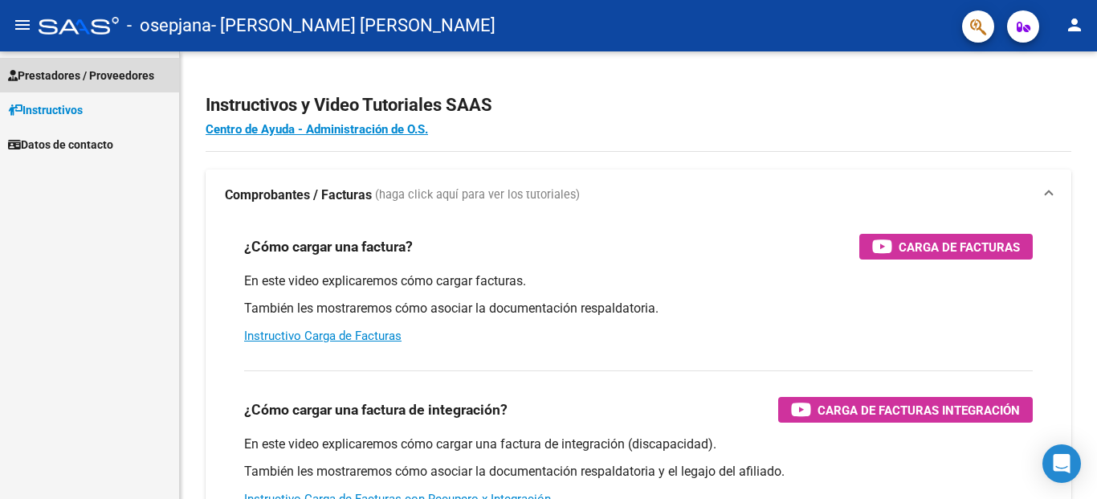
click at [81, 80] on span "Prestadores / Proveedores" at bounding box center [81, 76] width 146 height 18
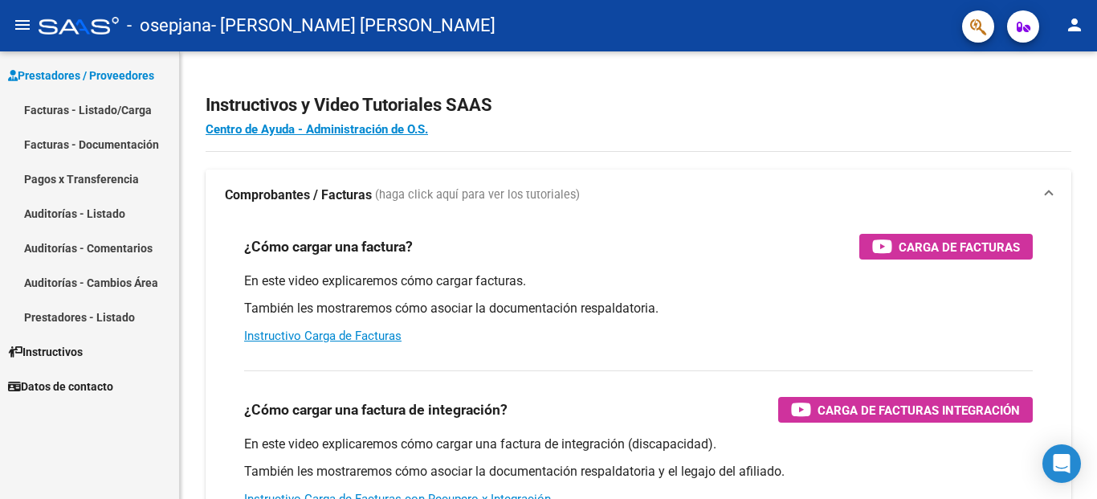
click at [71, 112] on link "Facturas - Listado/Carga" at bounding box center [89, 109] width 179 height 35
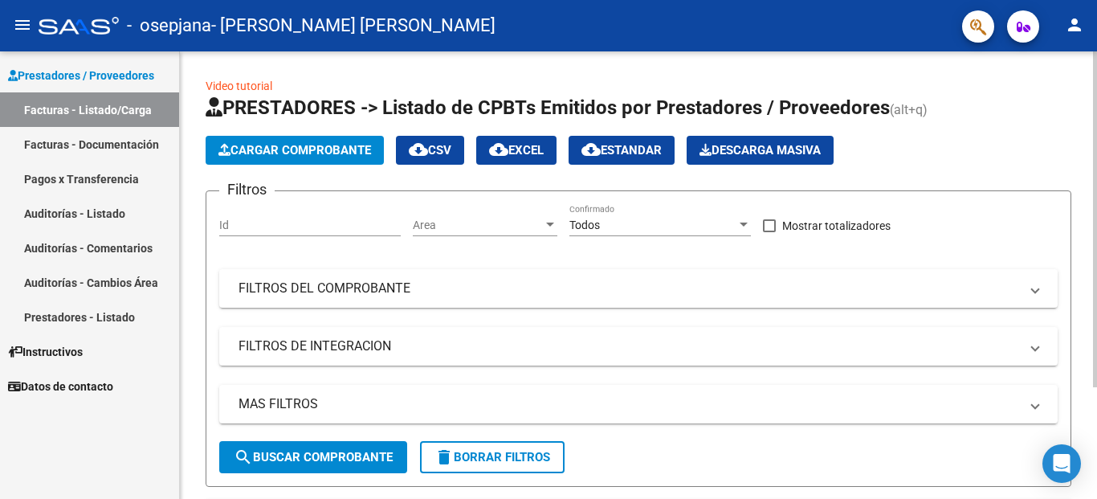
click at [263, 150] on span "Cargar Comprobante" at bounding box center [294, 150] width 153 height 14
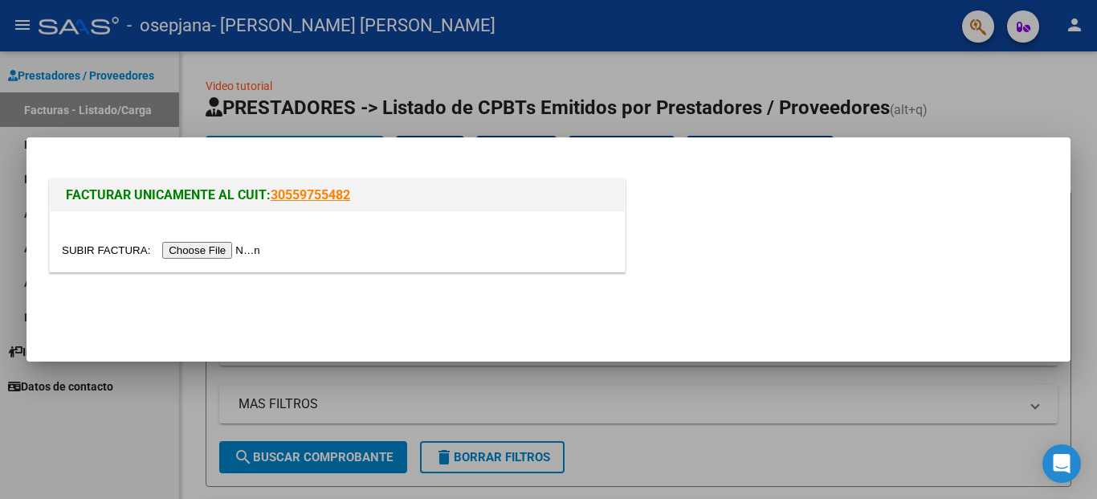
click at [213, 252] on input "file" at bounding box center [163, 250] width 203 height 17
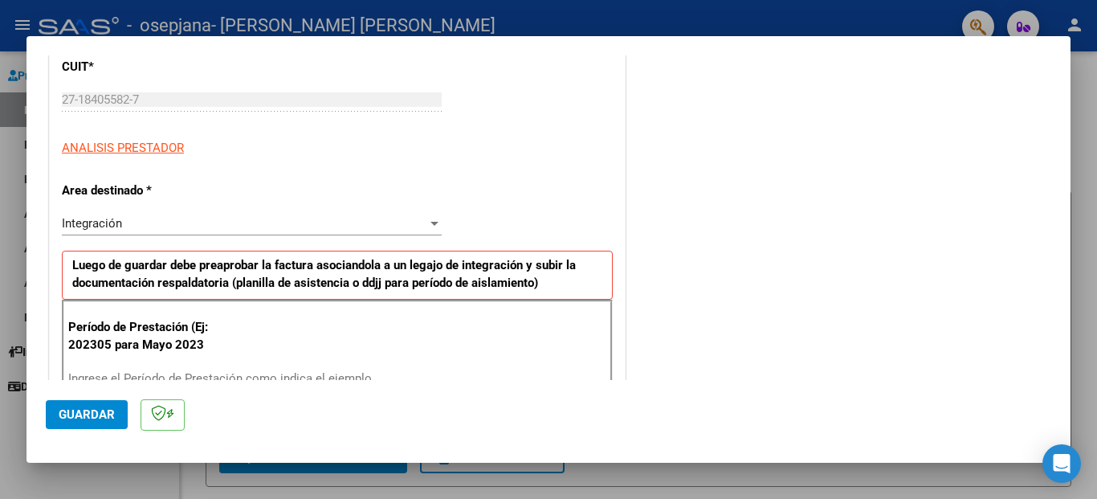
scroll to position [241, 0]
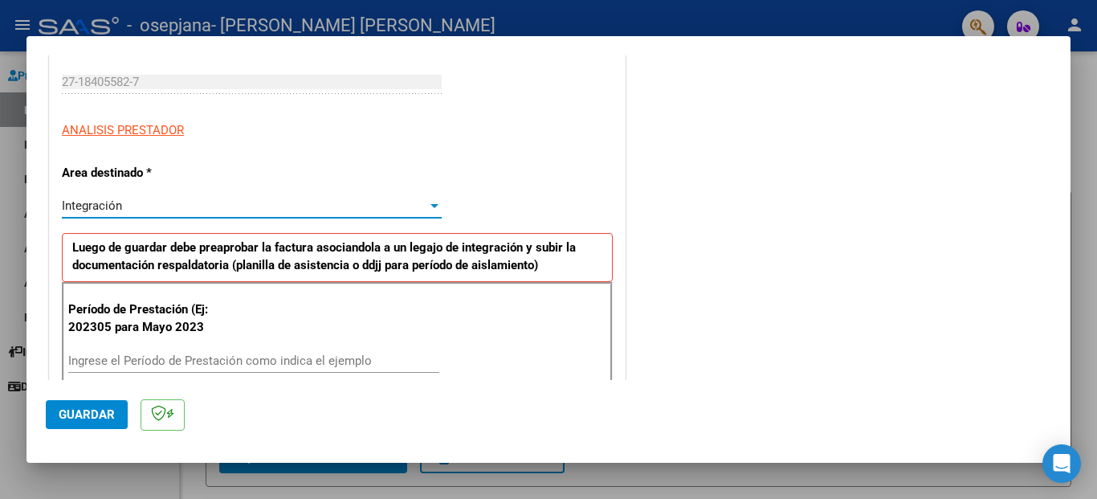
click at [298, 212] on div "Integración" at bounding box center [244, 205] width 365 height 14
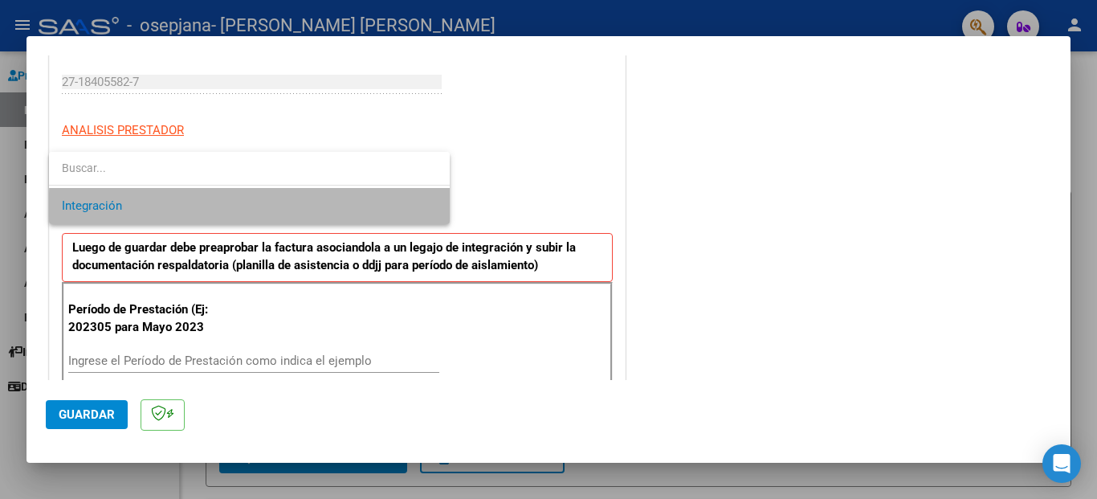
click at [298, 212] on span "Integración" at bounding box center [249, 206] width 375 height 36
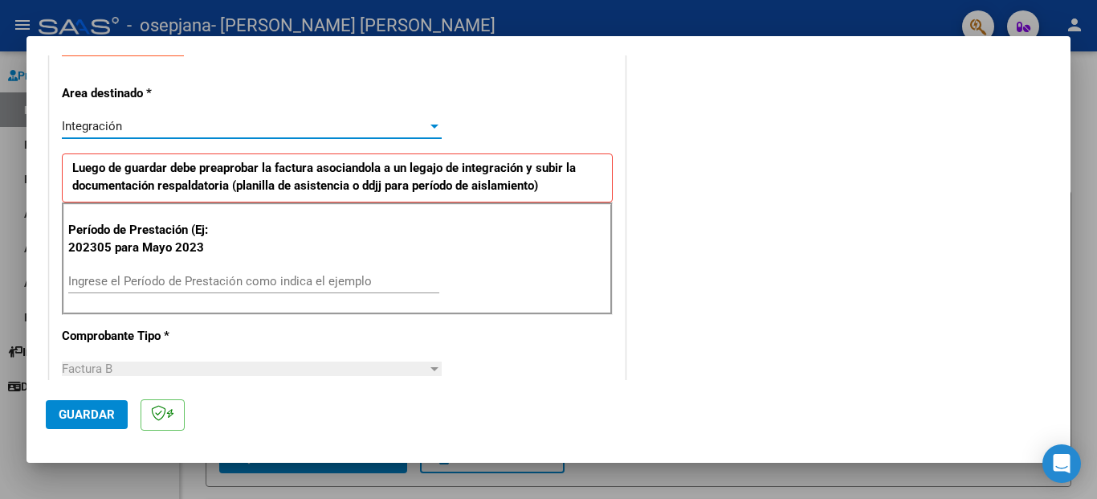
scroll to position [321, 0]
click at [201, 280] on input "Ingrese el Período de Prestación como indica el ejemplo" at bounding box center [253, 280] width 371 height 14
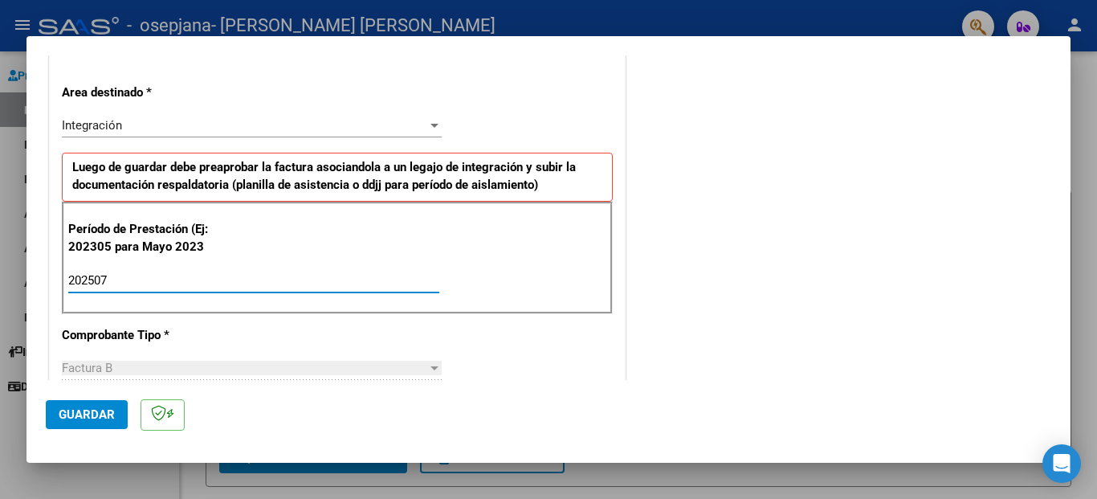
type input "202507"
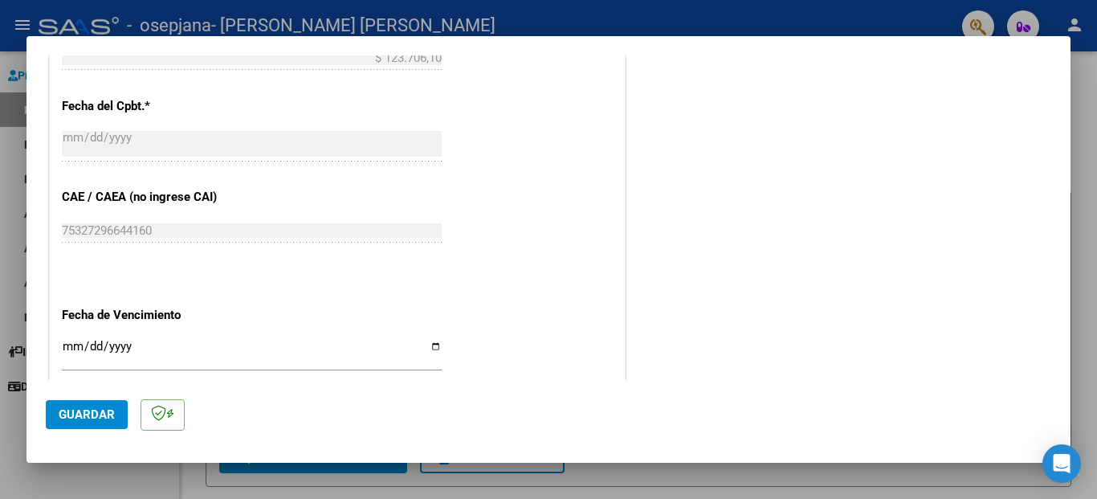
scroll to position [964, 0]
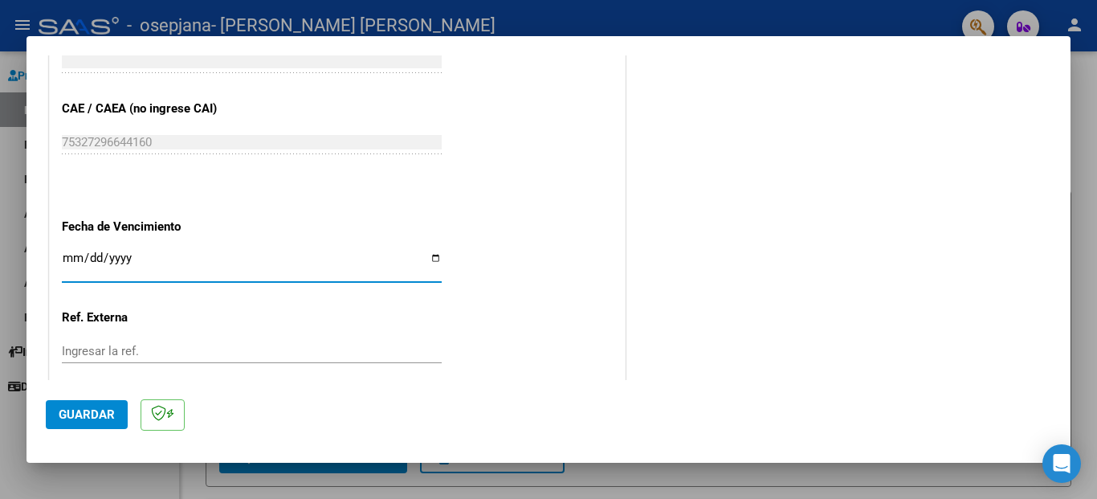
click at [430, 251] on input "Ingresar la fecha" at bounding box center [252, 264] width 380 height 26
type input "2025-08-16"
click at [219, 344] on input "Ingresar la ref." at bounding box center [252, 351] width 380 height 14
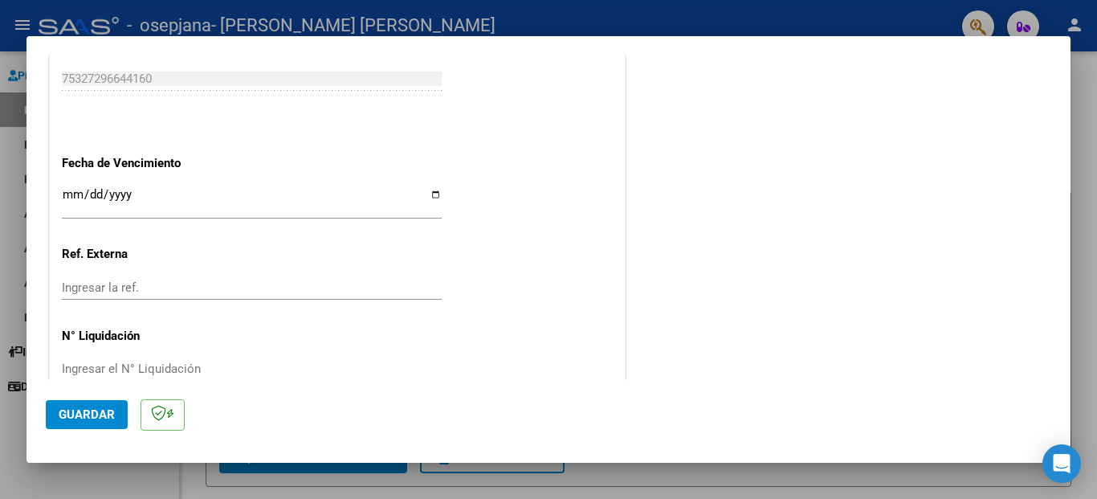
scroll to position [1039, 0]
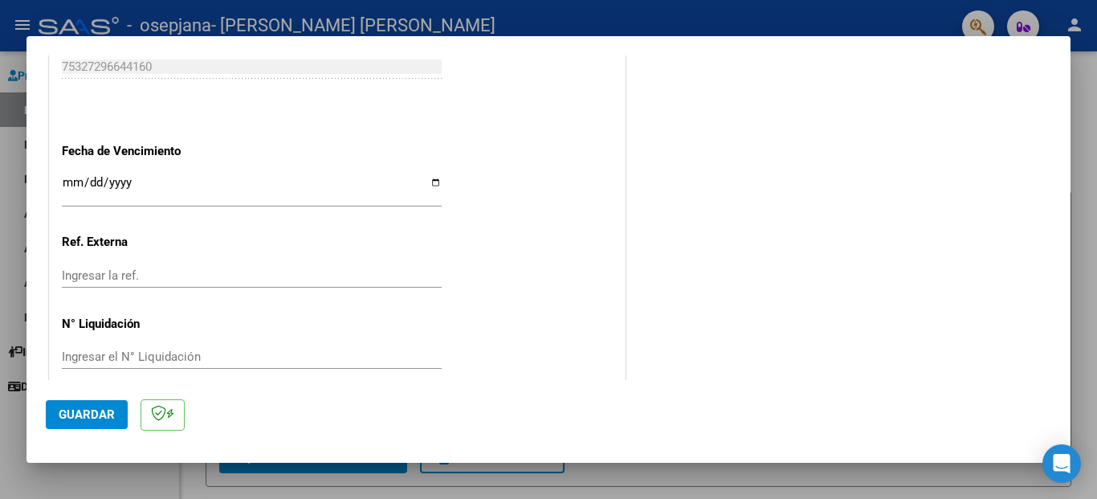
click at [89, 415] on span "Guardar" at bounding box center [87, 414] width 56 height 14
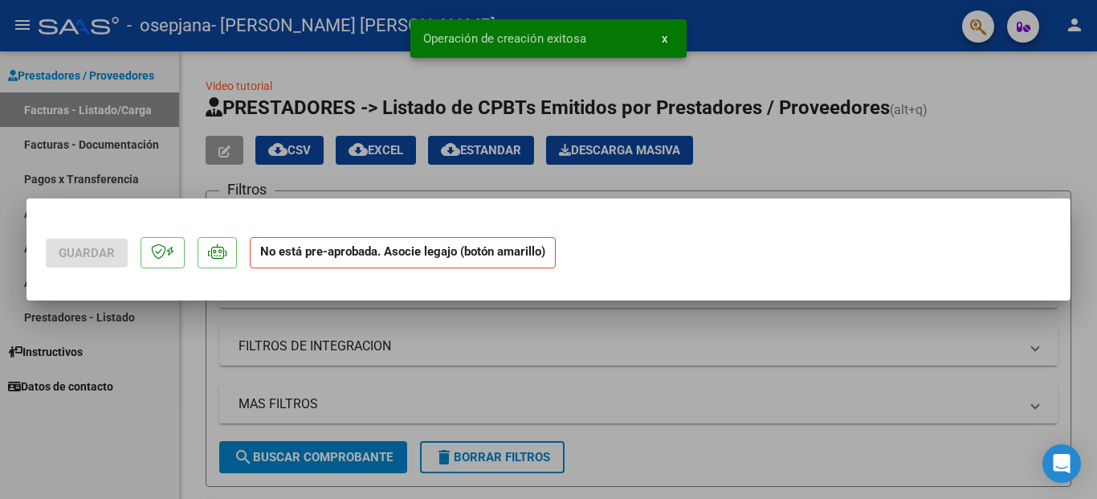
scroll to position [0, 0]
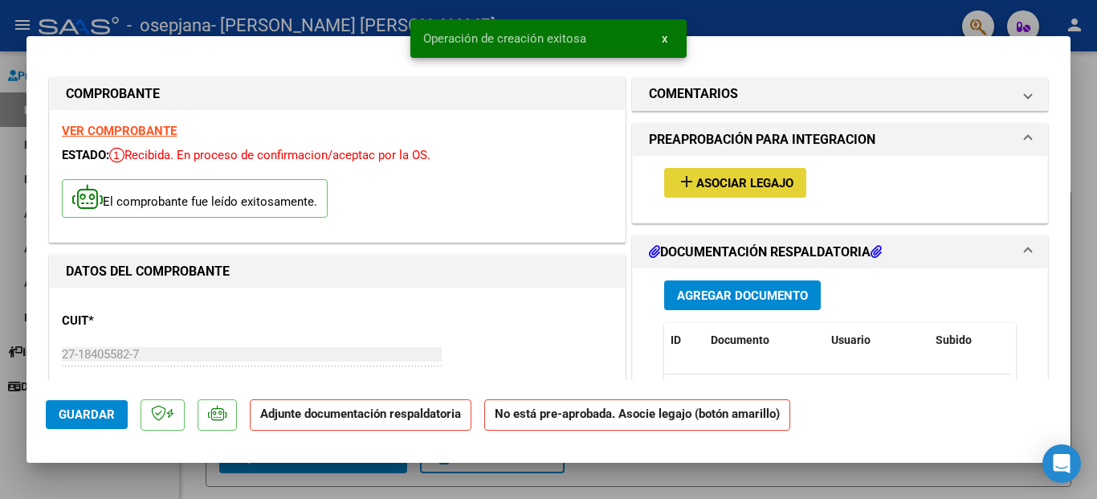
click at [777, 182] on span "Asociar Legajo" at bounding box center [744, 183] width 97 height 14
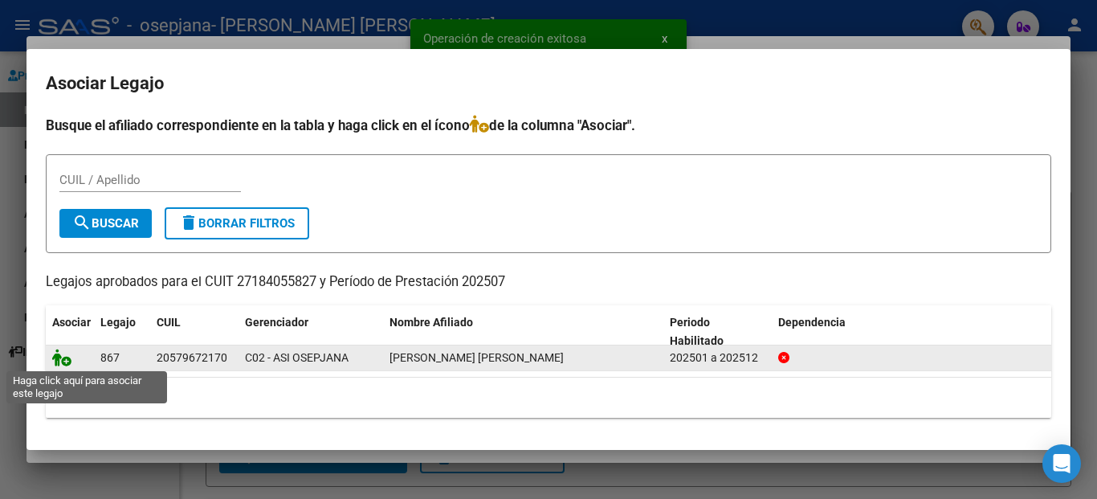
click at [64, 364] on icon at bounding box center [61, 358] width 19 height 18
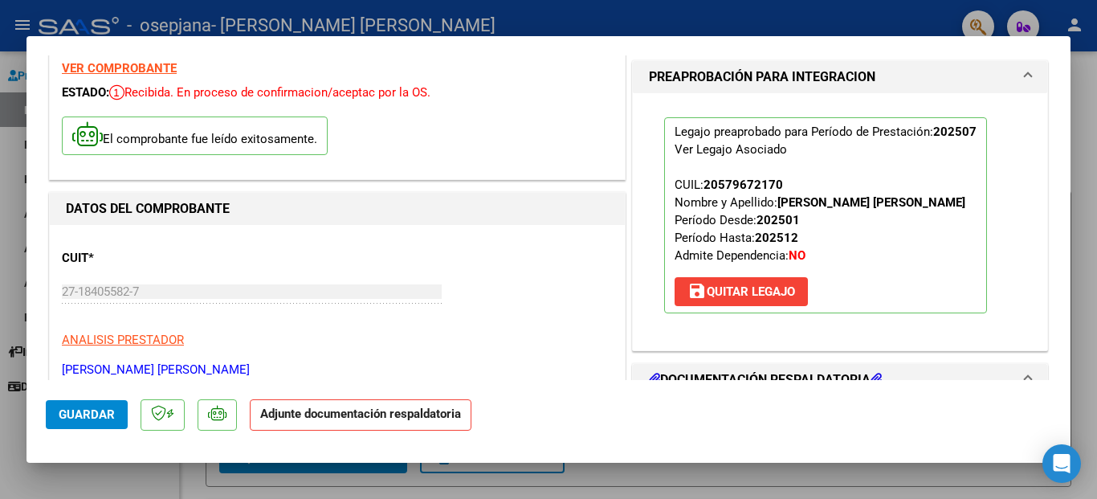
scroll to position [161, 0]
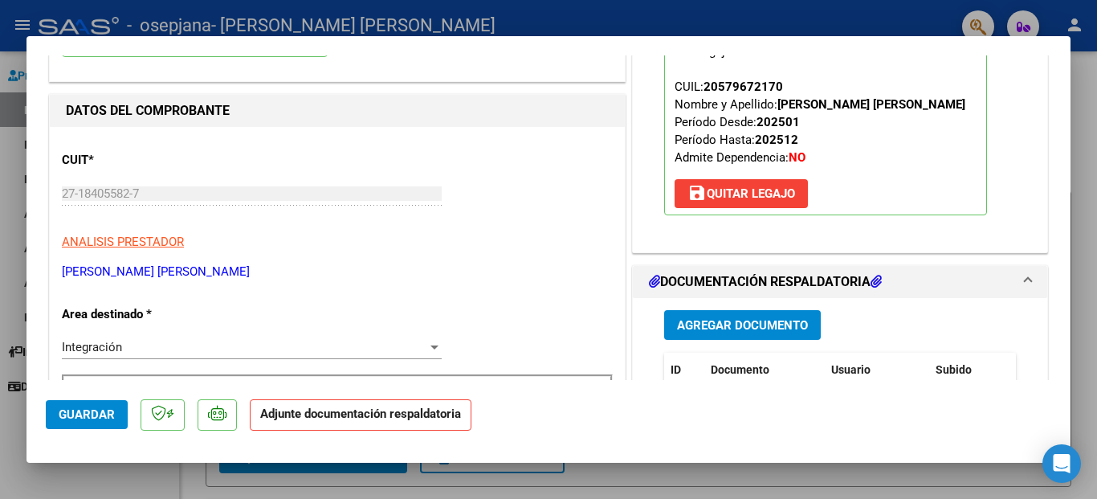
click at [703, 325] on span "Agregar Documento" at bounding box center [742, 325] width 131 height 14
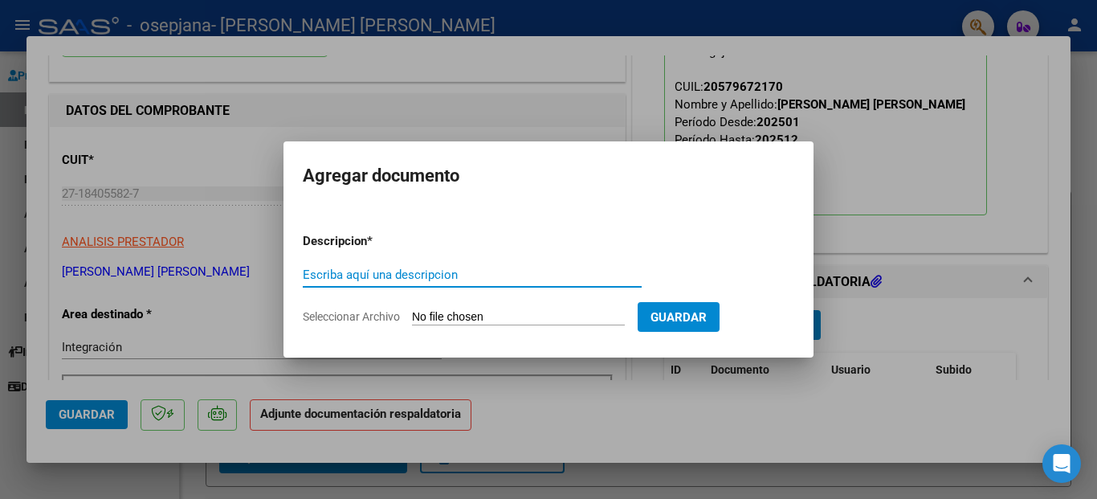
click at [461, 280] on input "Escriba aquí una descripcion" at bounding box center [472, 274] width 339 height 14
type input "PLANILLA DE ASISTENCIA"
click at [499, 320] on input "Seleccionar Archivo" at bounding box center [518, 317] width 213 height 15
type input "C:\fakepath\planilla de asistencia Julio 2025 Quiroga yoel .pdf"
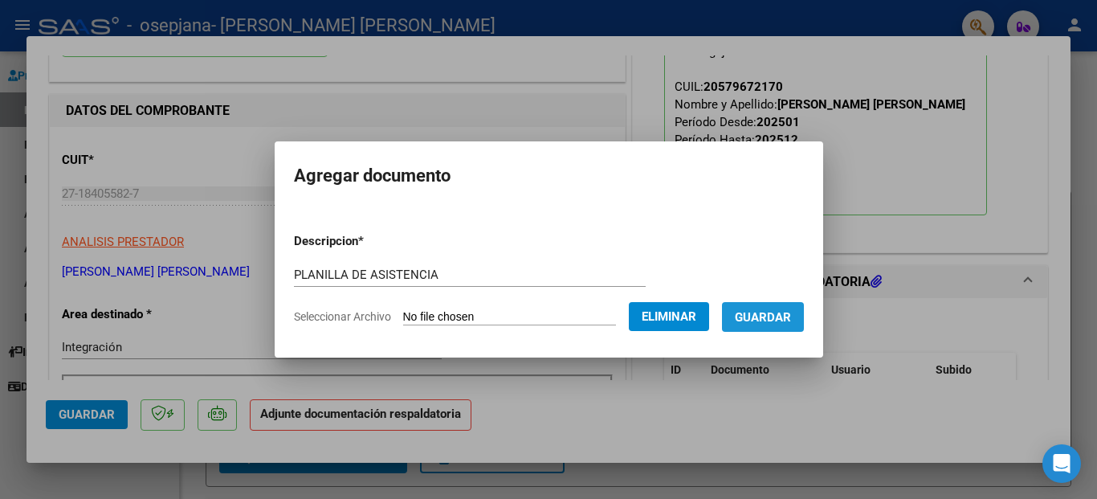
click at [773, 314] on span "Guardar" at bounding box center [763, 317] width 56 height 14
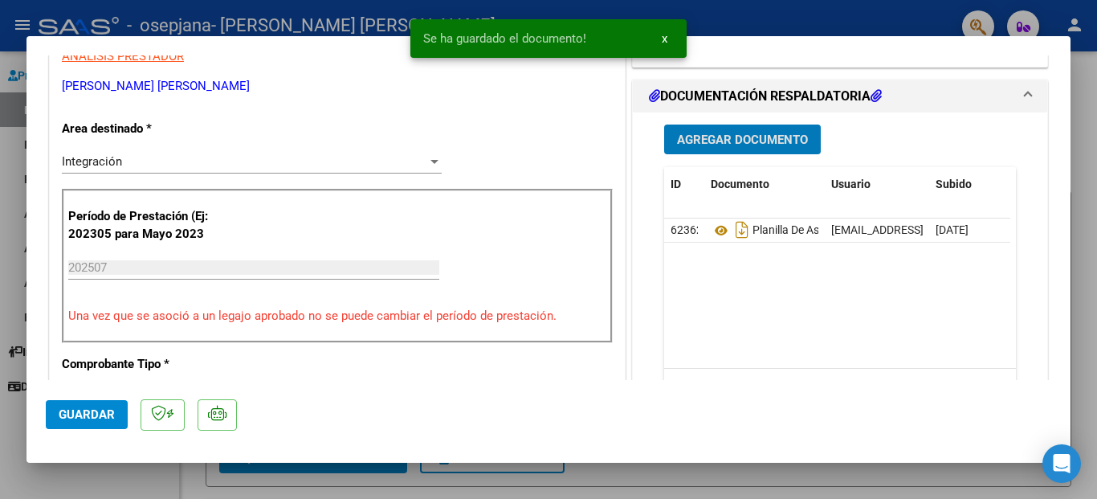
scroll to position [402, 0]
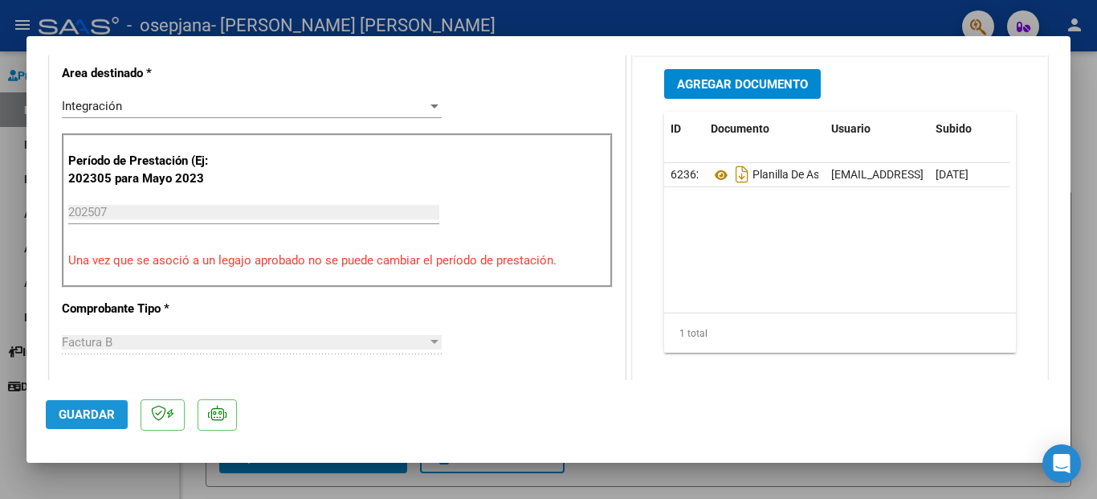
click at [63, 417] on span "Guardar" at bounding box center [87, 414] width 56 height 14
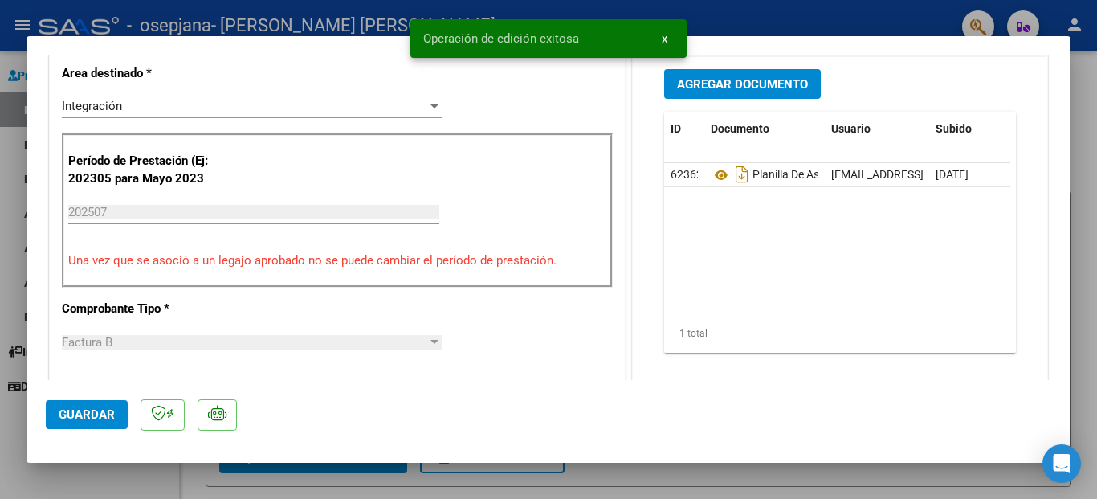
click at [492, 484] on div at bounding box center [548, 249] width 1097 height 499
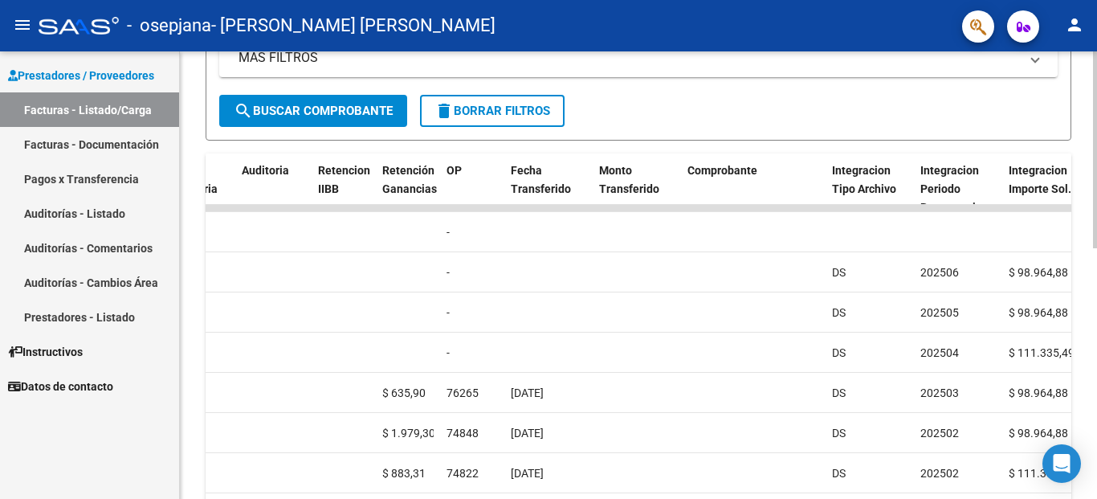
scroll to position [330, 0]
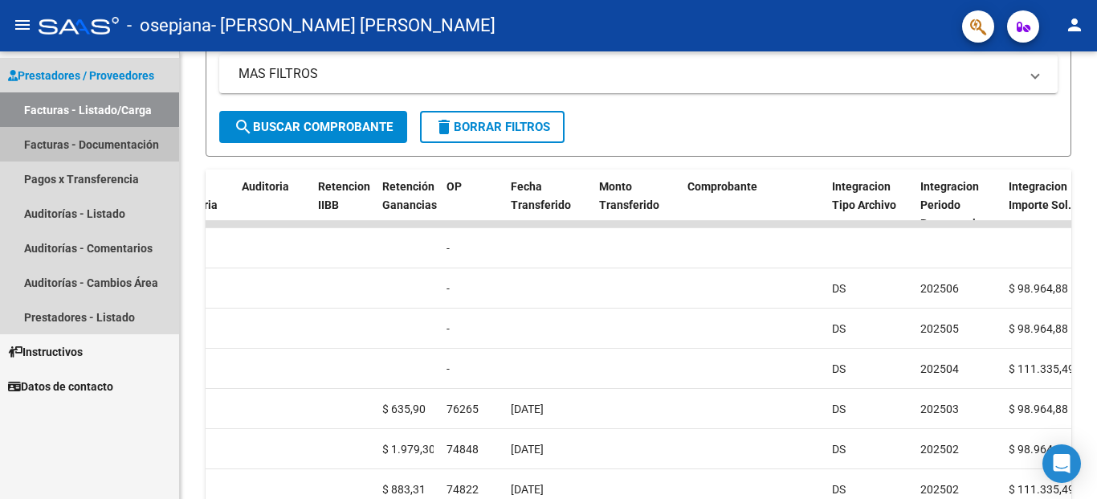
click at [67, 152] on link "Facturas - Documentación" at bounding box center [89, 144] width 179 height 35
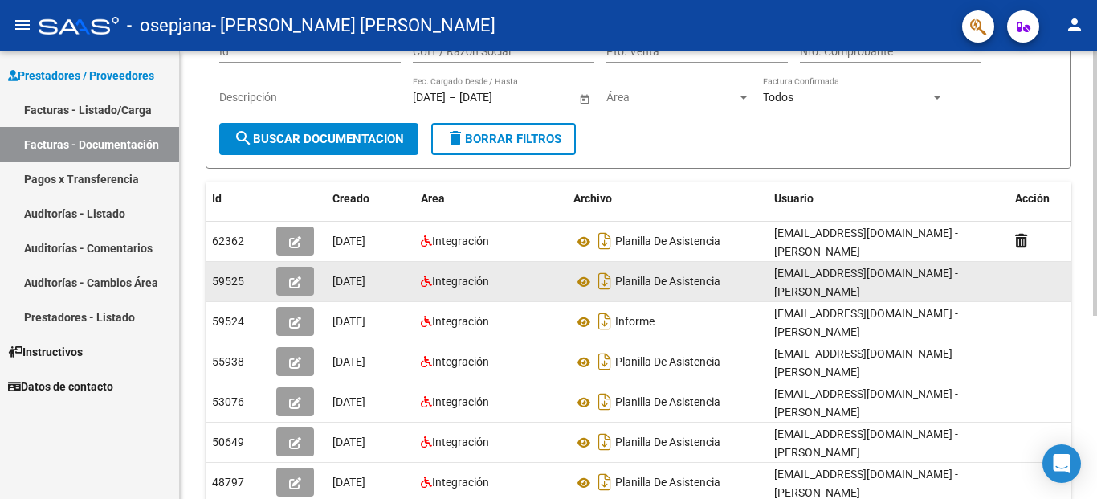
scroll to position [161, 0]
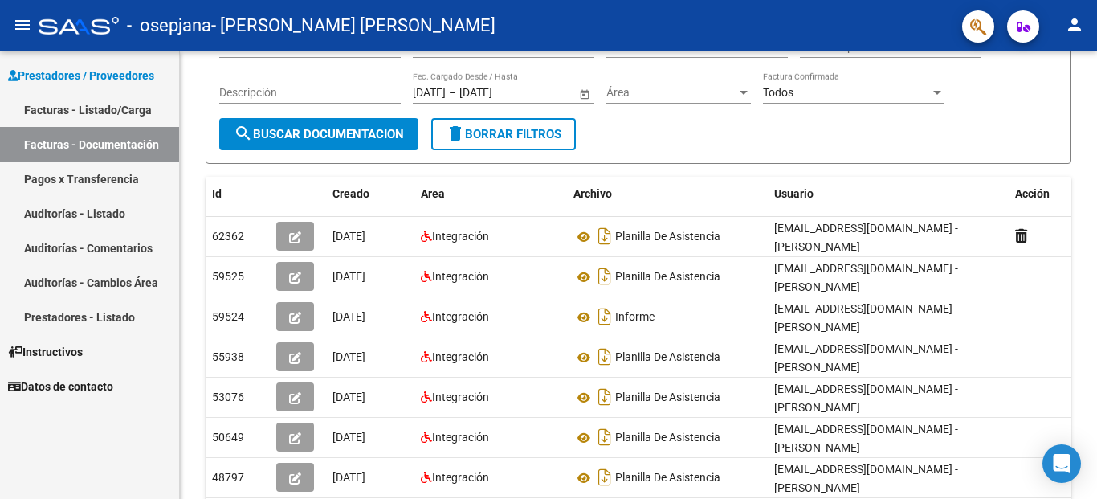
click at [103, 231] on link "Auditorías - Comentarios" at bounding box center [89, 248] width 179 height 35
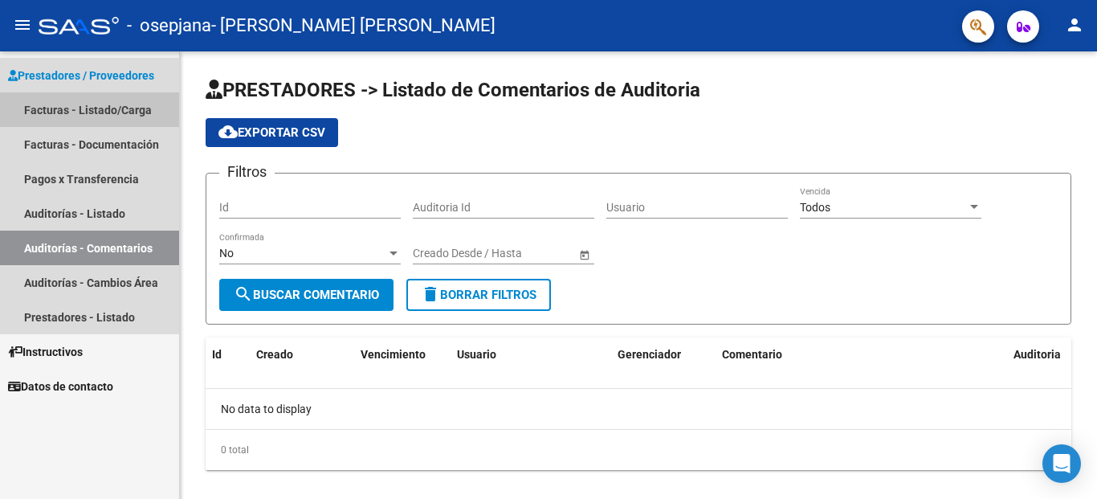
click at [77, 110] on link "Facturas - Listado/Carga" at bounding box center [89, 109] width 179 height 35
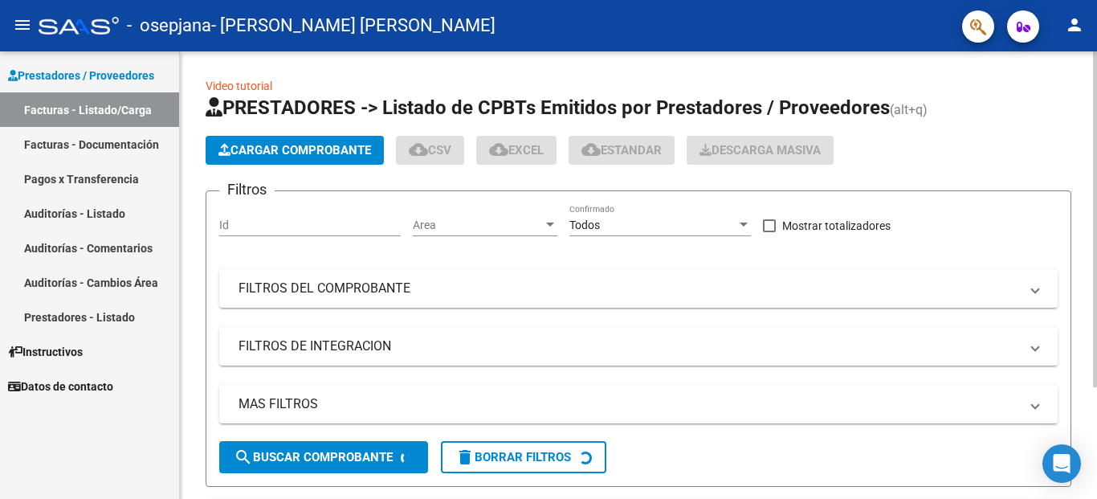
click at [262, 143] on span "Cargar Comprobante" at bounding box center [294, 150] width 153 height 14
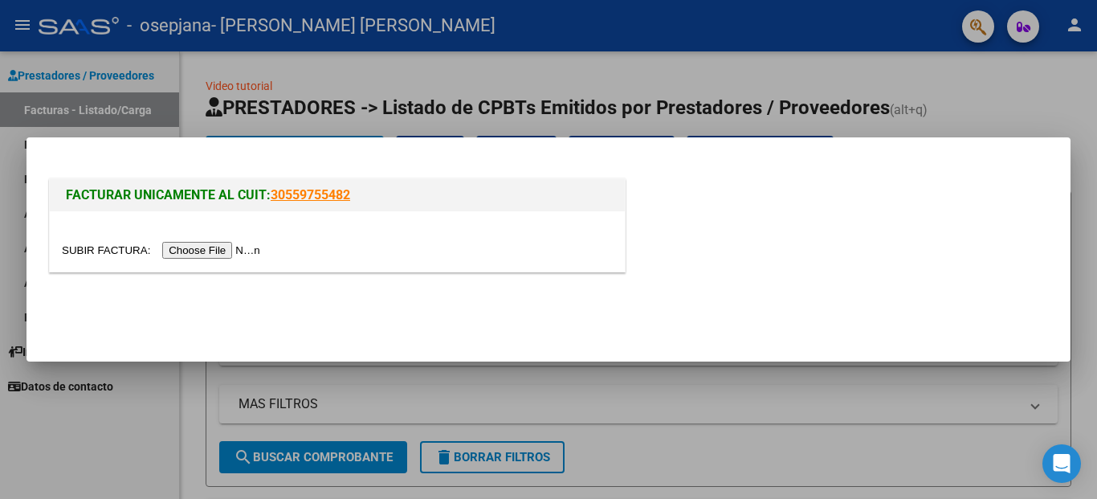
click at [866, 108] on div at bounding box center [548, 249] width 1097 height 499
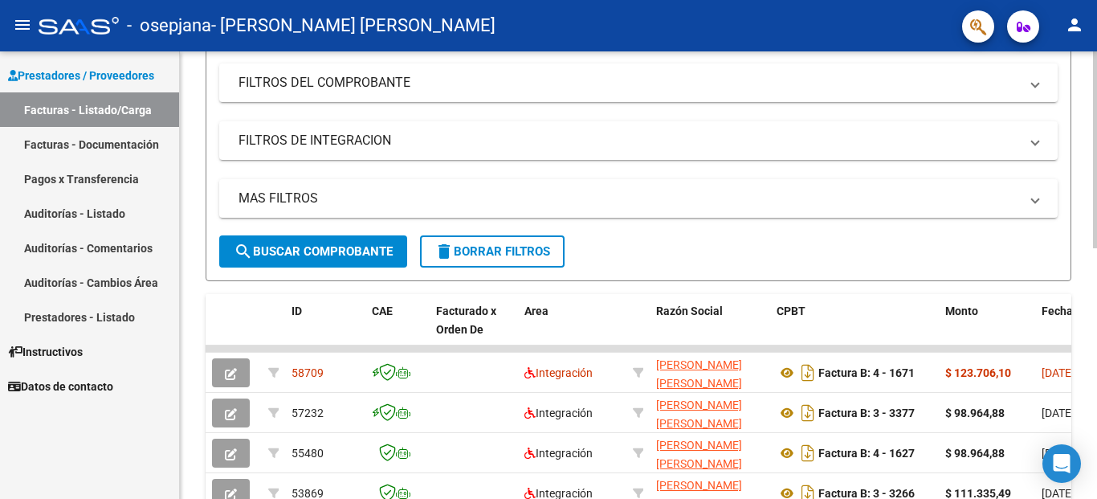
scroll to position [241, 0]
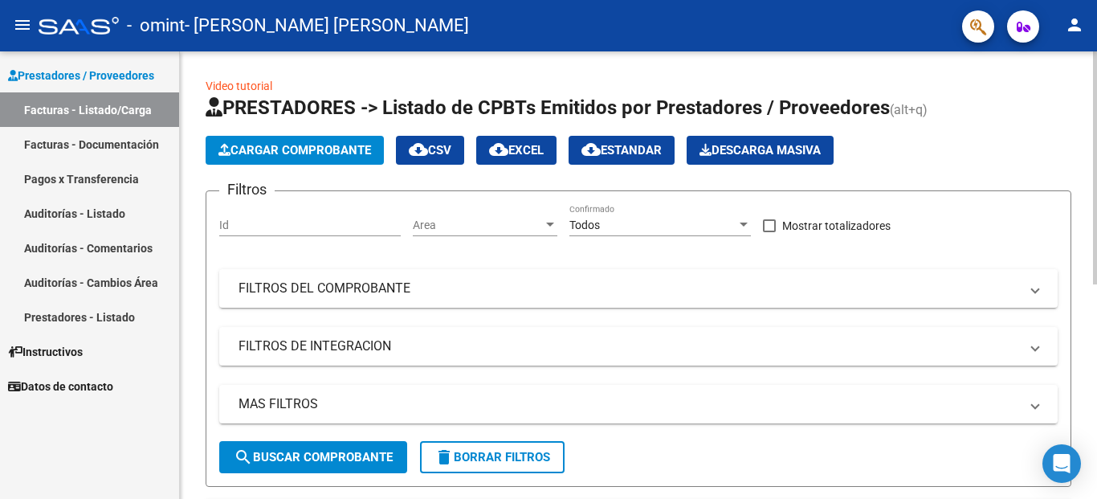
click at [350, 251] on div "Filtros Id Area Area Todos Confirmado Mostrar totalizadores FILTROS DEL COMPROB…" at bounding box center [638, 322] width 839 height 237
click at [316, 146] on span "Cargar Comprobante" at bounding box center [294, 150] width 153 height 14
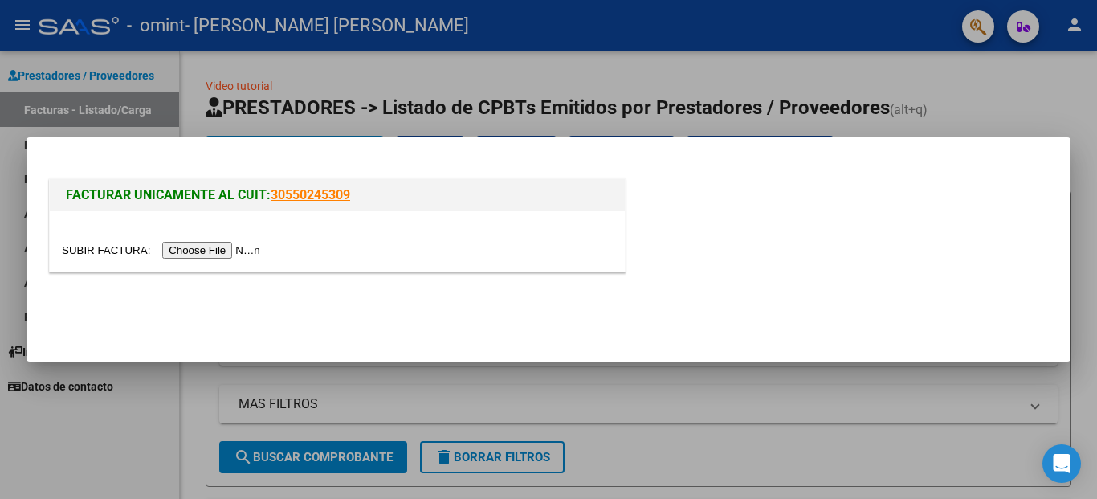
click at [226, 248] on input "file" at bounding box center [163, 250] width 203 height 17
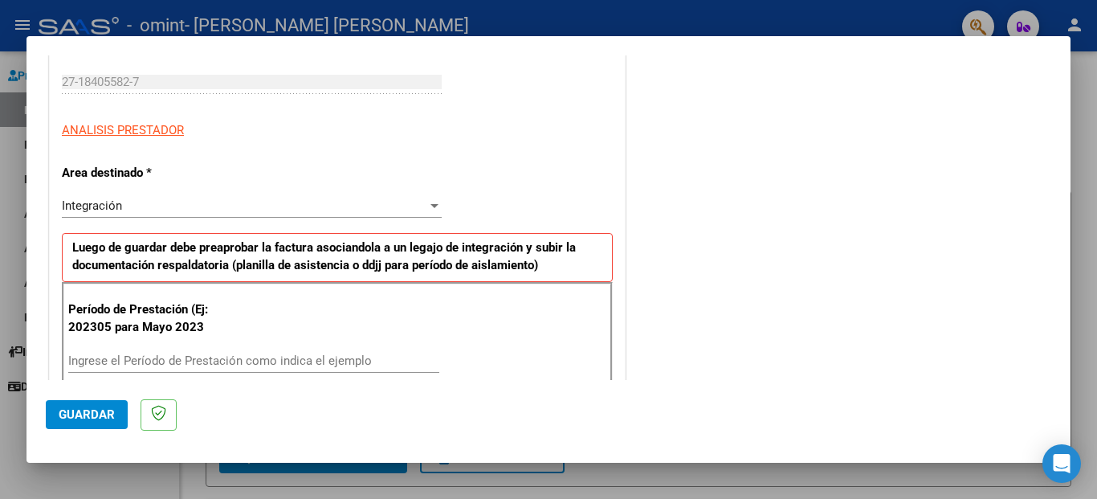
scroll to position [321, 0]
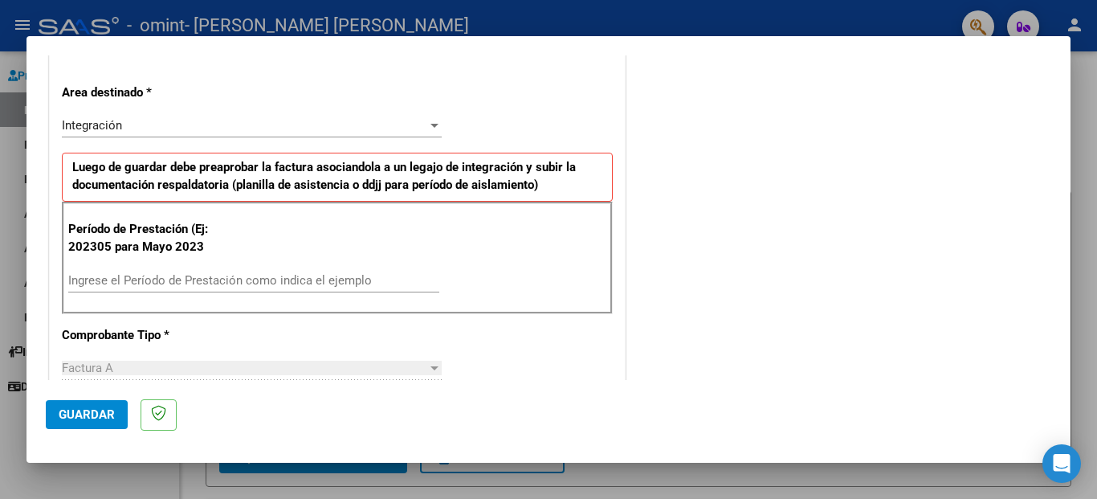
click at [195, 278] on input "Ingrese el Período de Prestación como indica el ejemplo" at bounding box center [253, 280] width 371 height 14
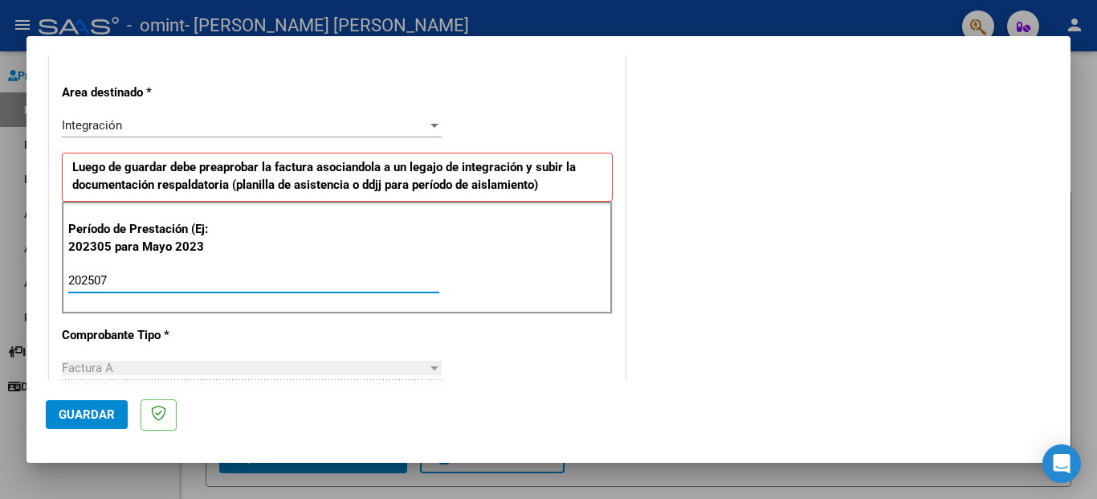
type input "202507"
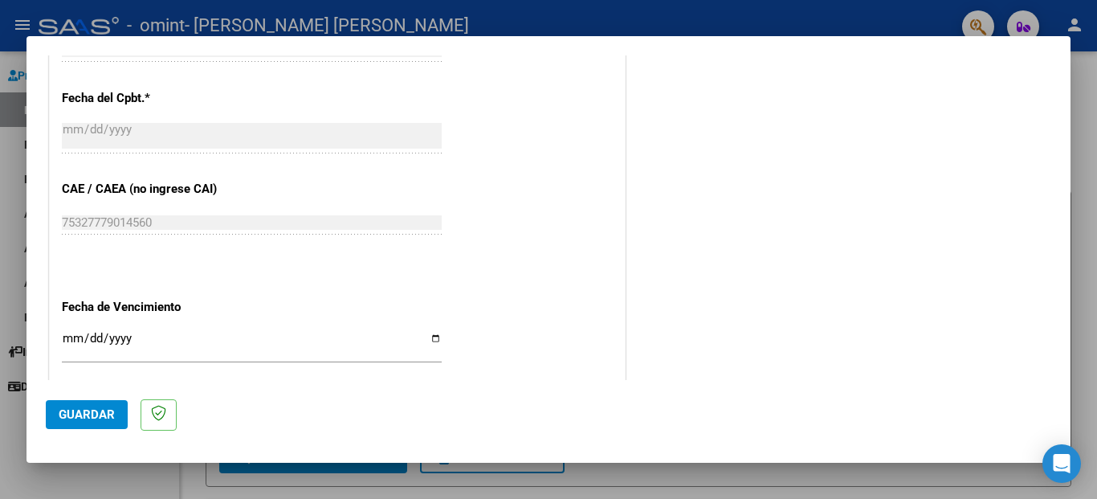
scroll to position [1039, 0]
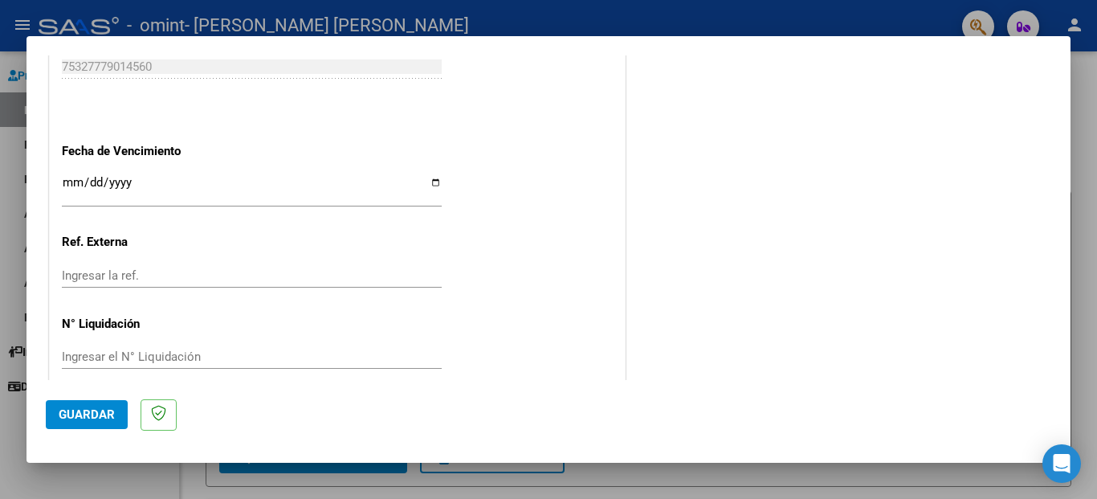
click at [428, 176] on input "Ingresar la fecha" at bounding box center [252, 189] width 380 height 26
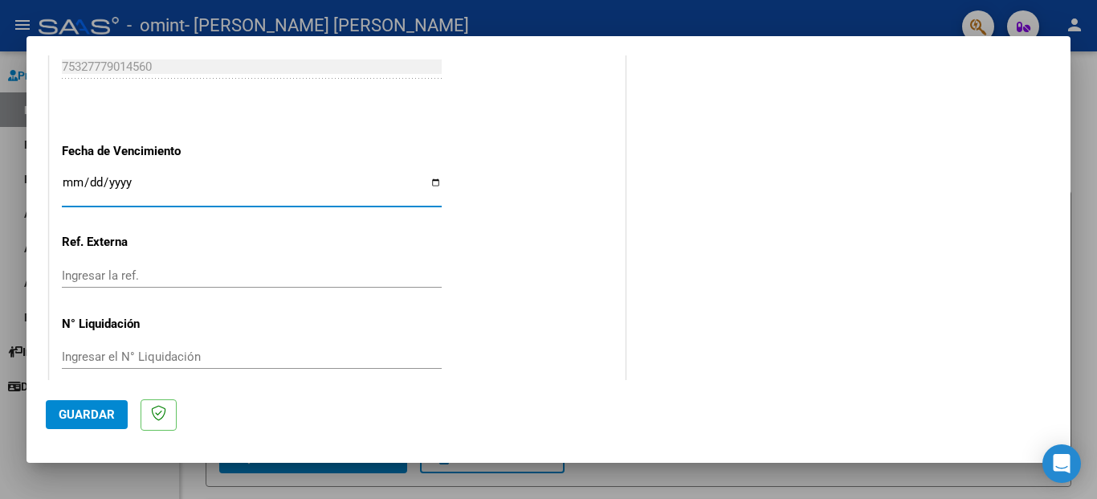
type input "2025-08-20"
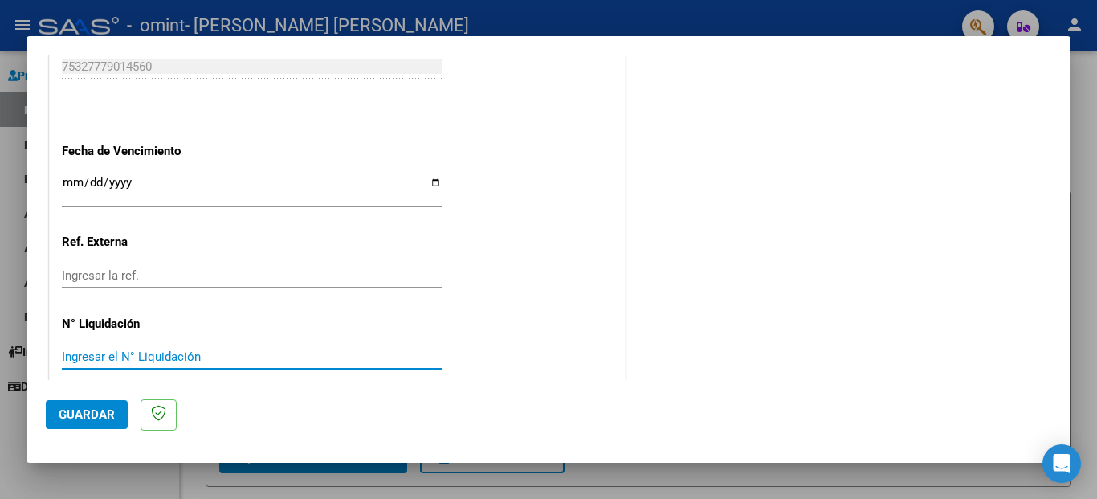
click at [248, 349] on input "Ingresar el N° Liquidación" at bounding box center [252, 356] width 380 height 14
click at [81, 411] on span "Guardar" at bounding box center [87, 414] width 56 height 14
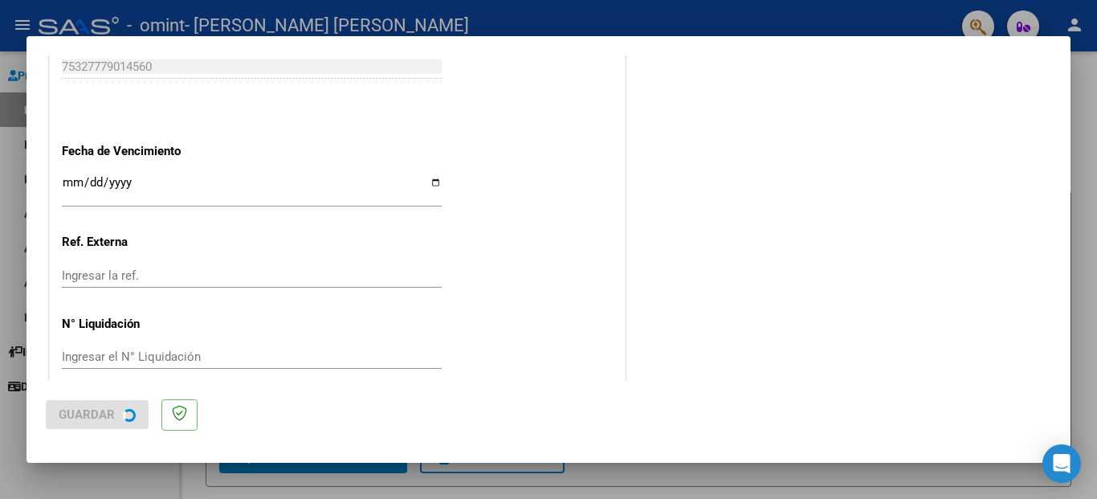
scroll to position [0, 0]
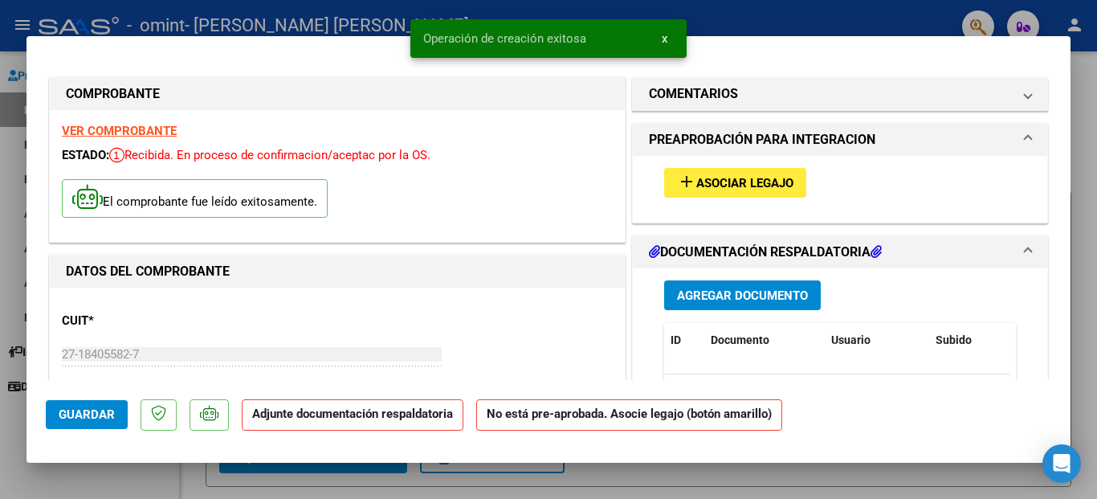
click at [721, 172] on button "add Asociar Legajo" at bounding box center [735, 183] width 142 height 30
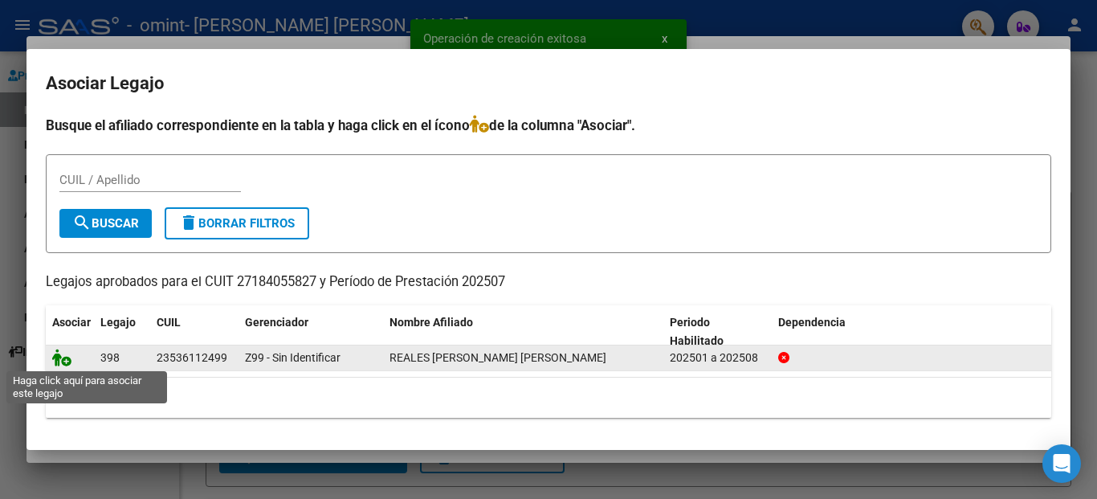
click at [64, 361] on icon at bounding box center [61, 358] width 19 height 18
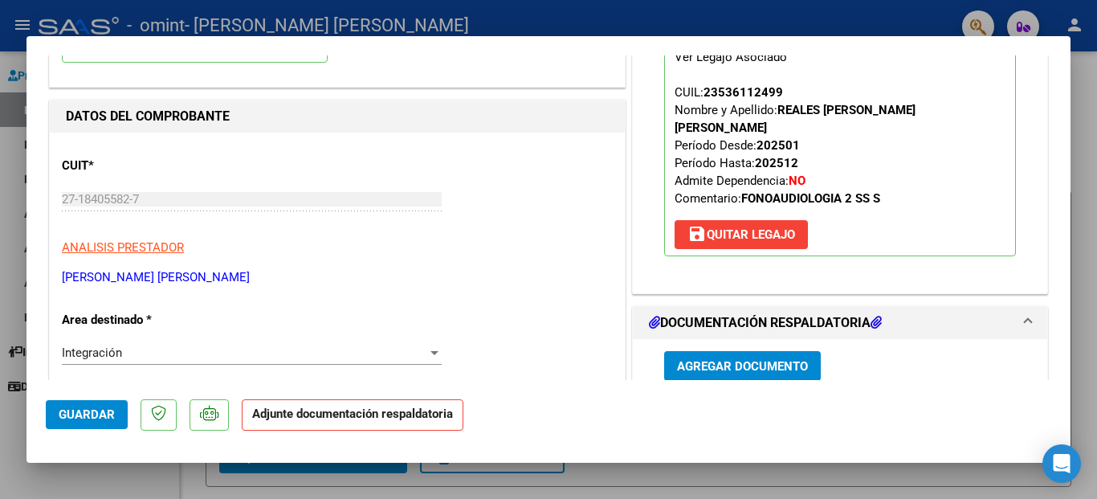
scroll to position [161, 0]
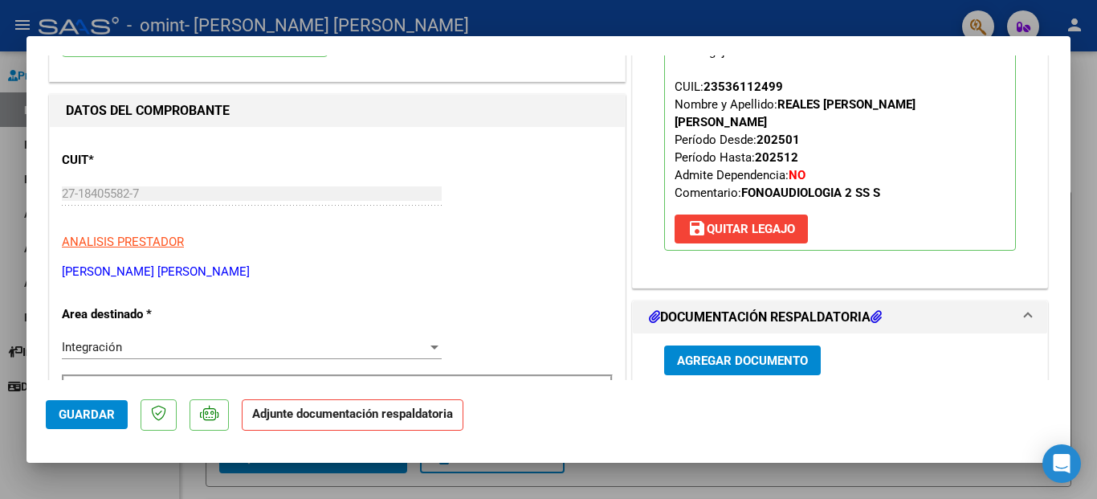
click at [716, 353] on span "Agregar Documento" at bounding box center [742, 360] width 131 height 14
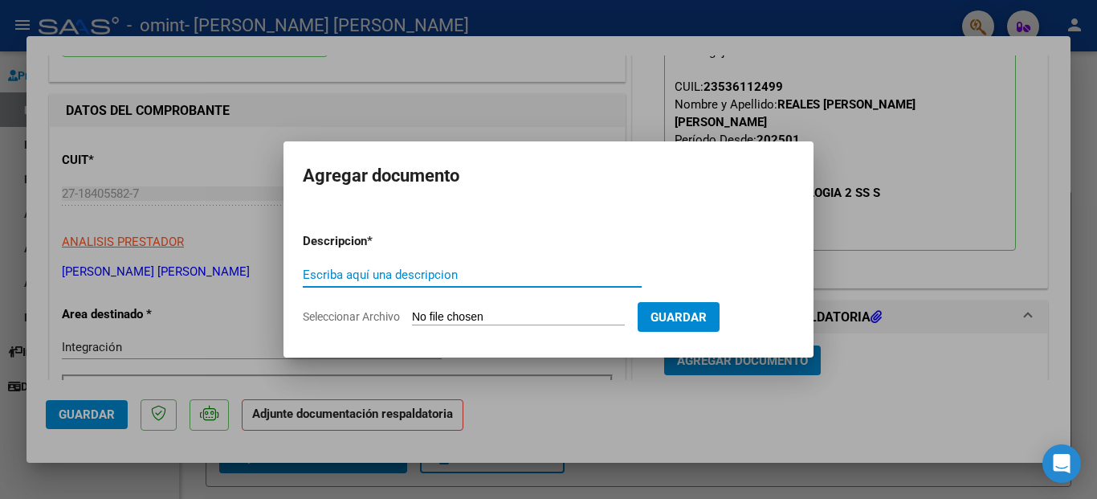
click at [459, 280] on input "Escriba aquí una descripcion" at bounding box center [472, 274] width 339 height 14
type input "planilla de asistencia"
click at [491, 310] on input "Seleccionar Archivo" at bounding box center [518, 317] width 213 height 15
type input "C:\fakepath\planilla de asistencia Julio 2025 Reales Sosa .pdf"
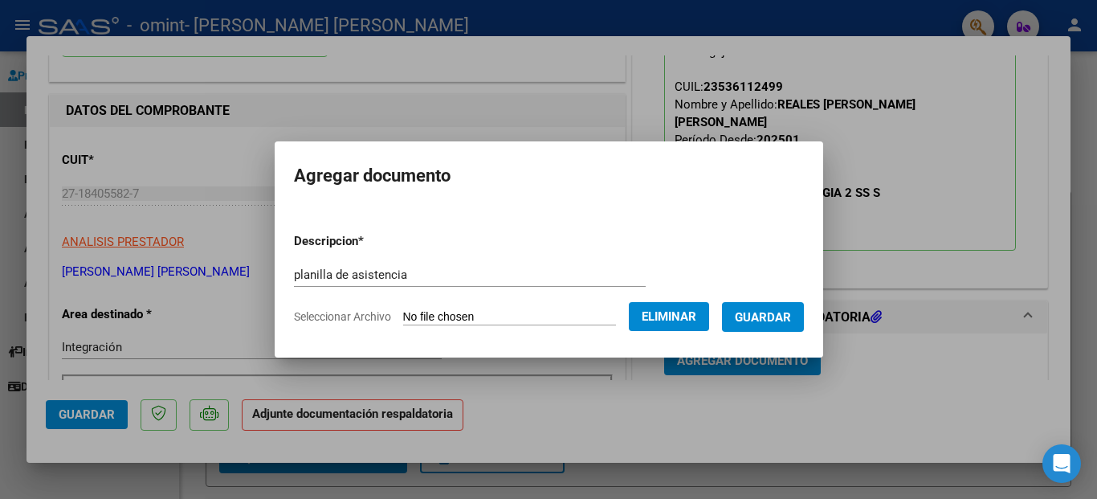
click at [766, 319] on span "Guardar" at bounding box center [763, 317] width 56 height 14
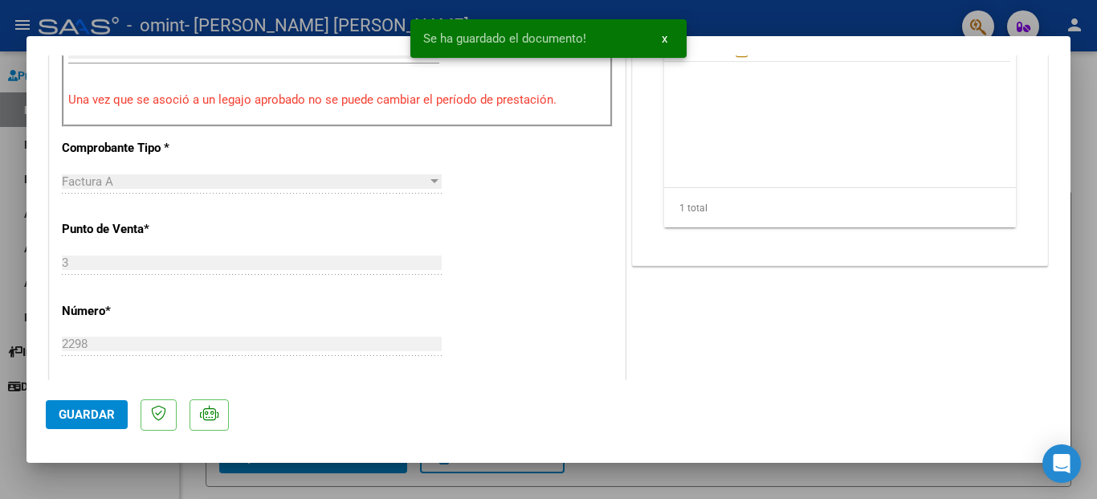
scroll to position [402, 0]
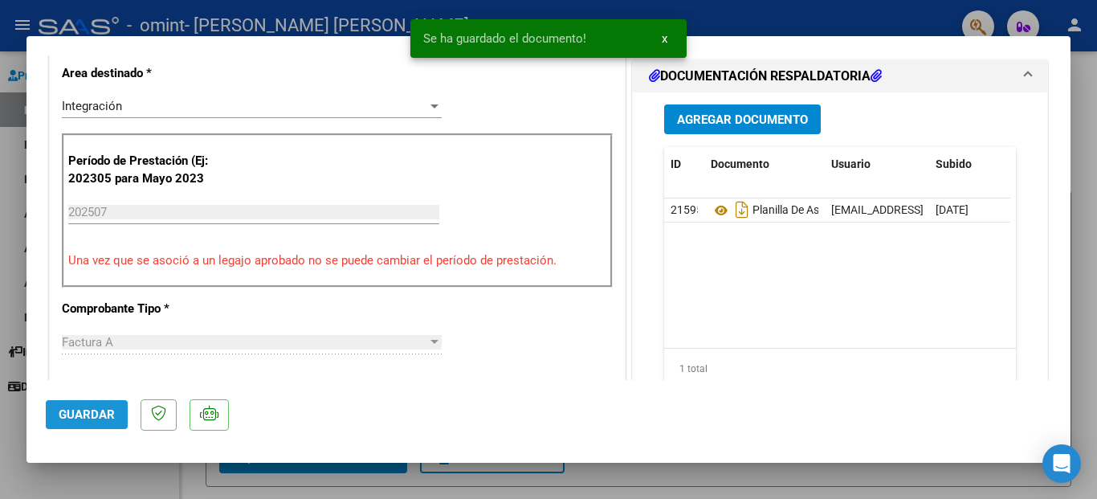
click at [85, 415] on span "Guardar" at bounding box center [87, 414] width 56 height 14
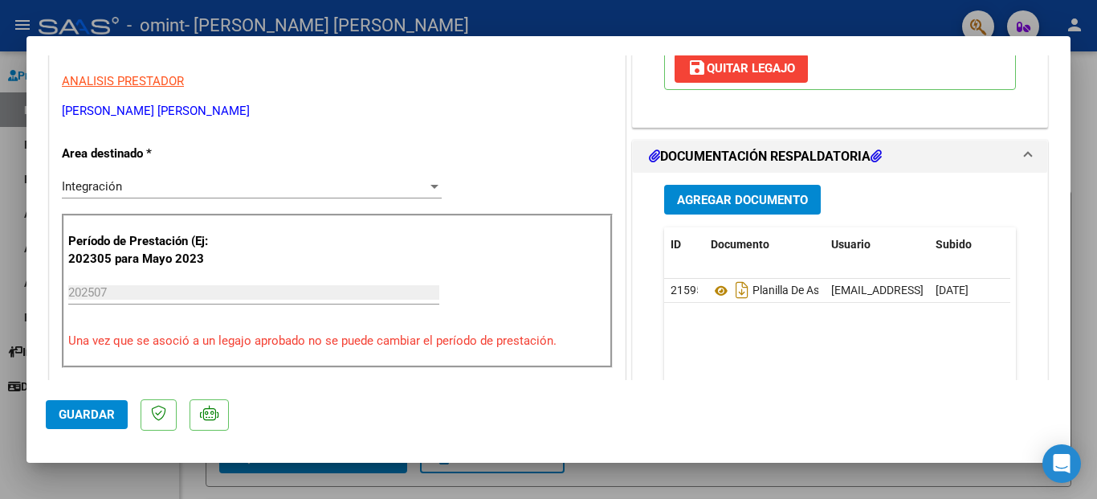
scroll to position [562, 0]
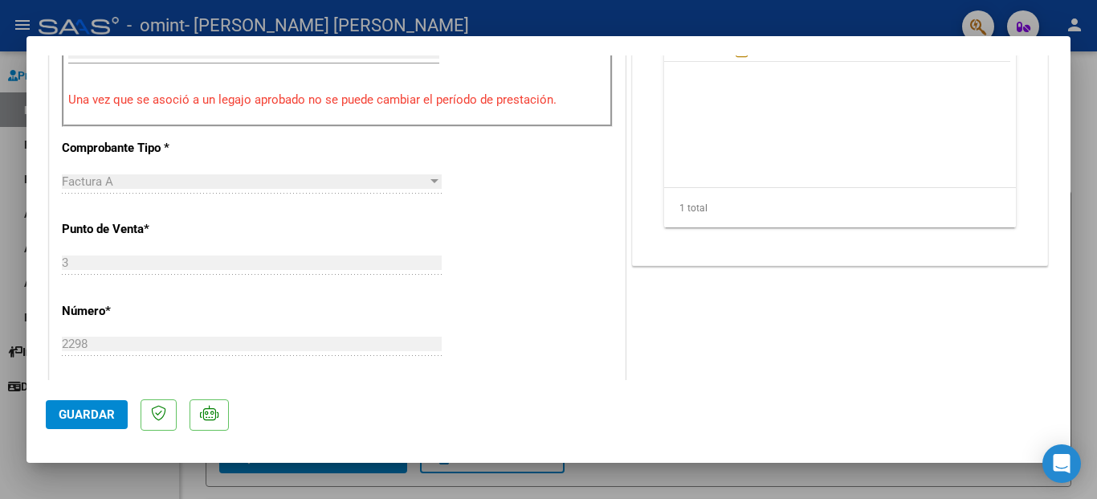
click at [581, 456] on div at bounding box center [548, 249] width 1097 height 499
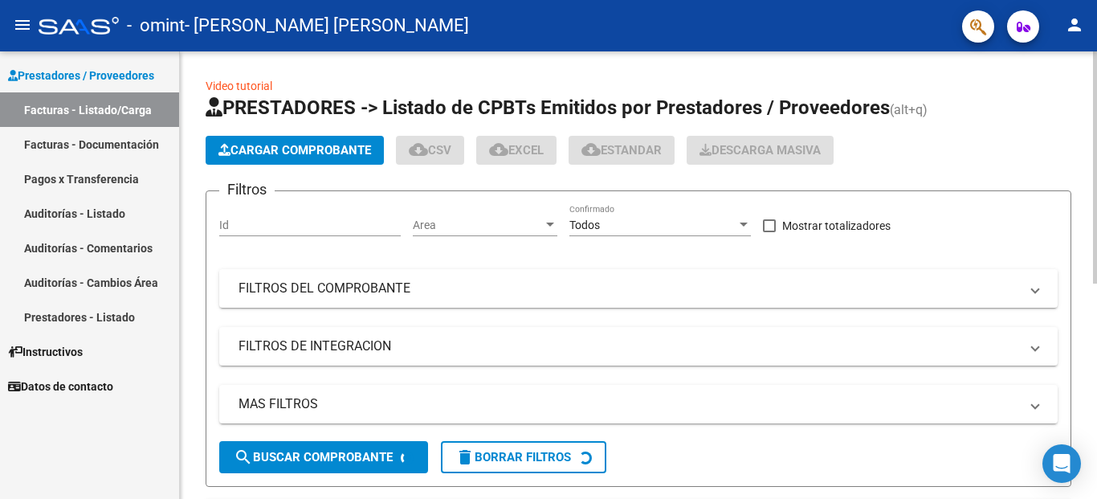
scroll to position [241, 0]
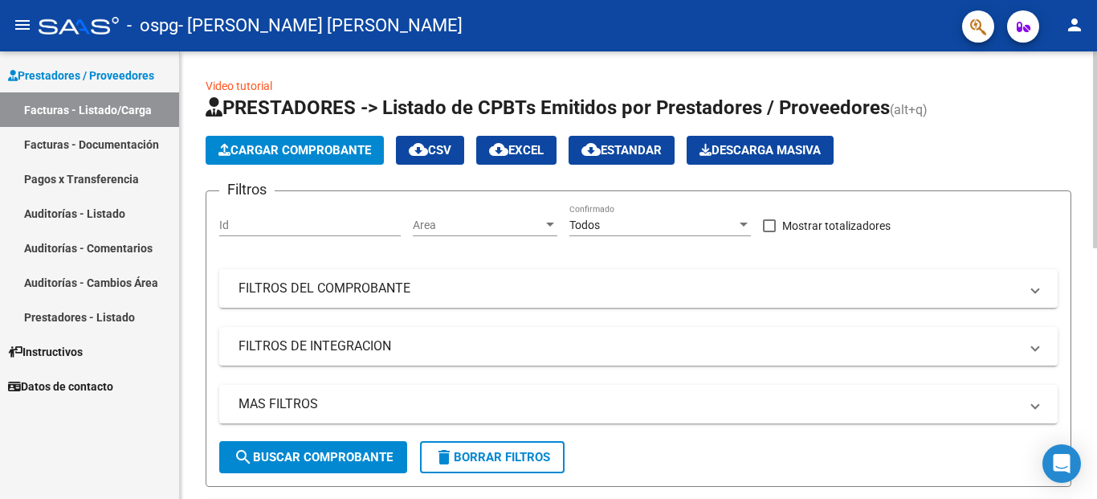
click at [241, 153] on span "Cargar Comprobante" at bounding box center [294, 150] width 153 height 14
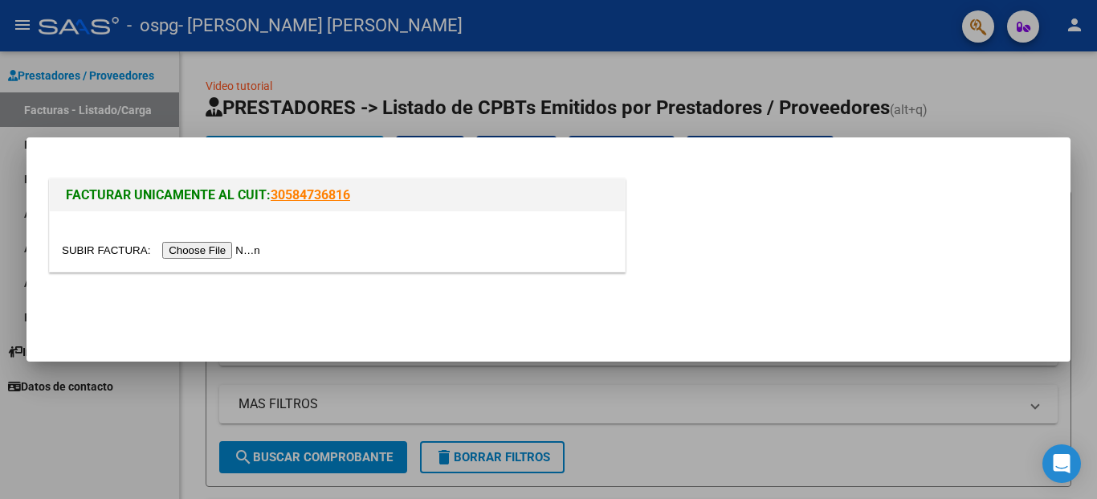
click at [211, 255] on input "file" at bounding box center [163, 250] width 203 height 17
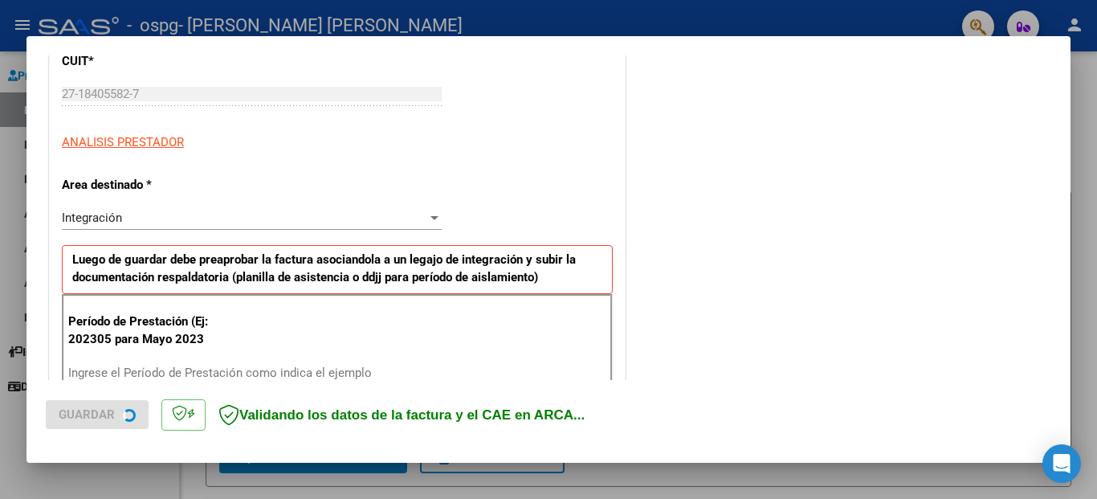
scroll to position [321, 0]
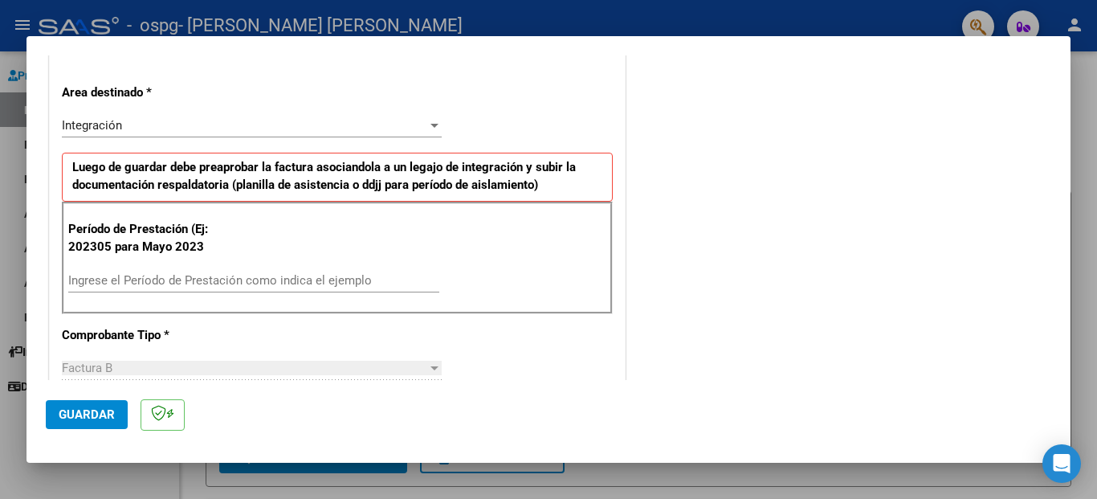
click at [178, 277] on input "Ingrese el Período de Prestación como indica el ejemplo" at bounding box center [253, 280] width 371 height 14
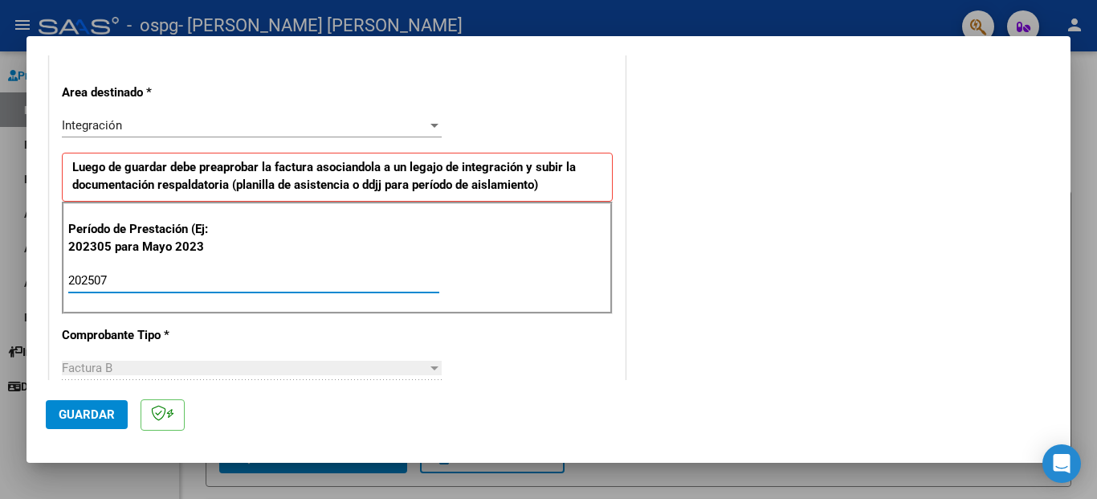
type input "202507"
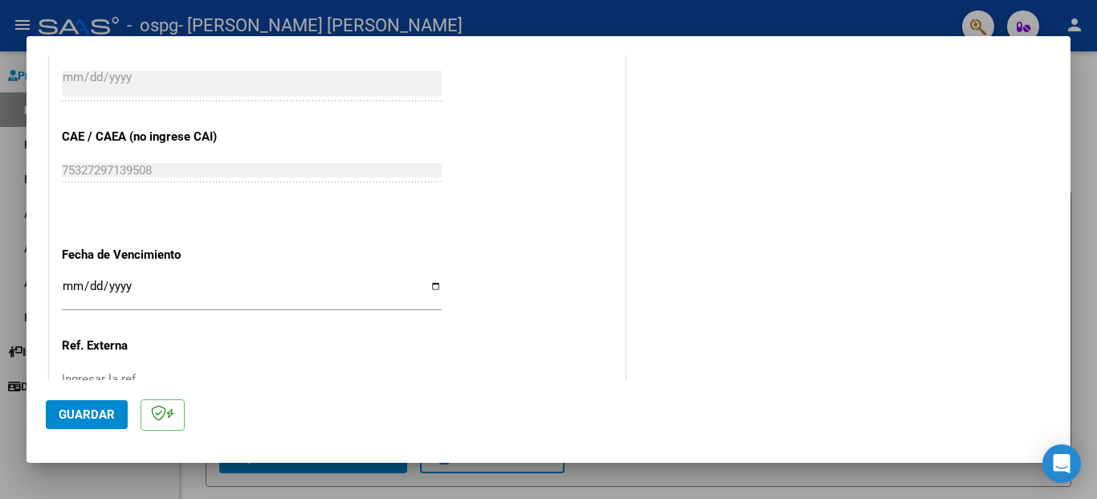
scroll to position [964, 0]
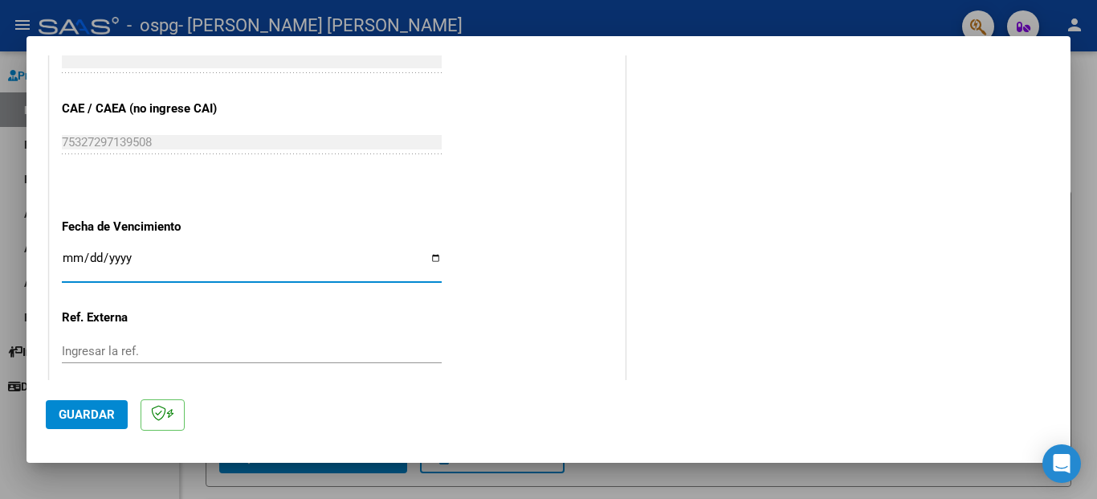
click at [427, 251] on input "Ingresar la fecha" at bounding box center [252, 264] width 380 height 26
type input "2025-08-16"
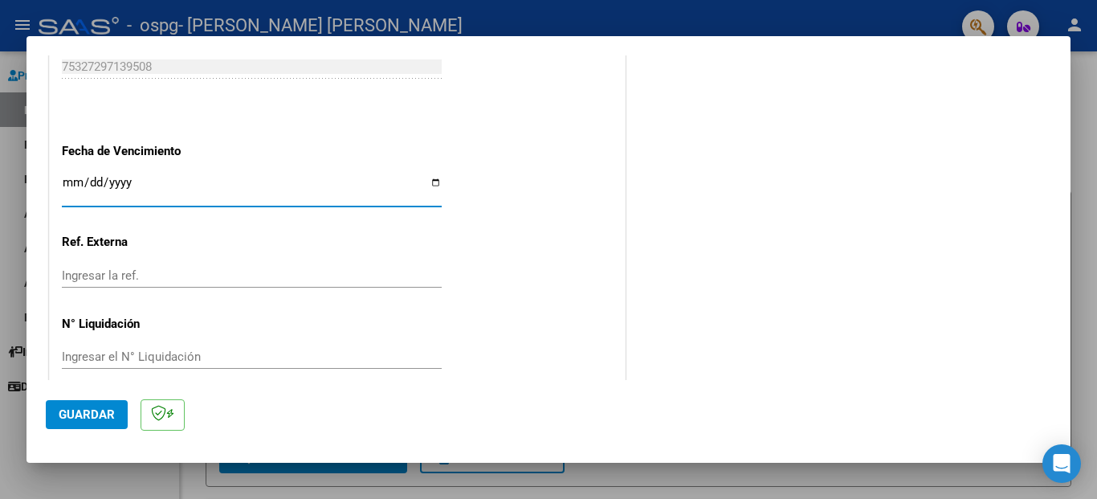
click at [84, 411] on span "Guardar" at bounding box center [87, 414] width 56 height 14
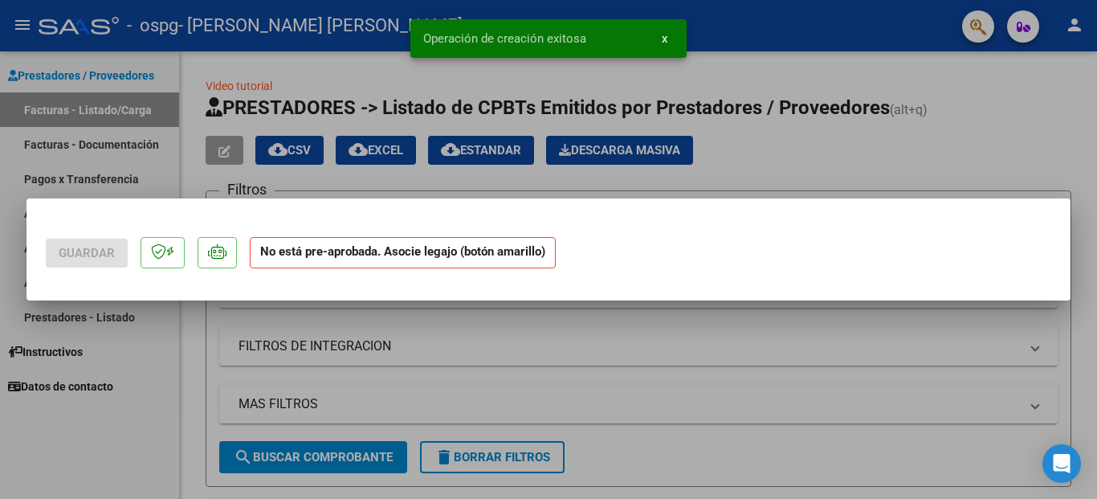
scroll to position [0, 0]
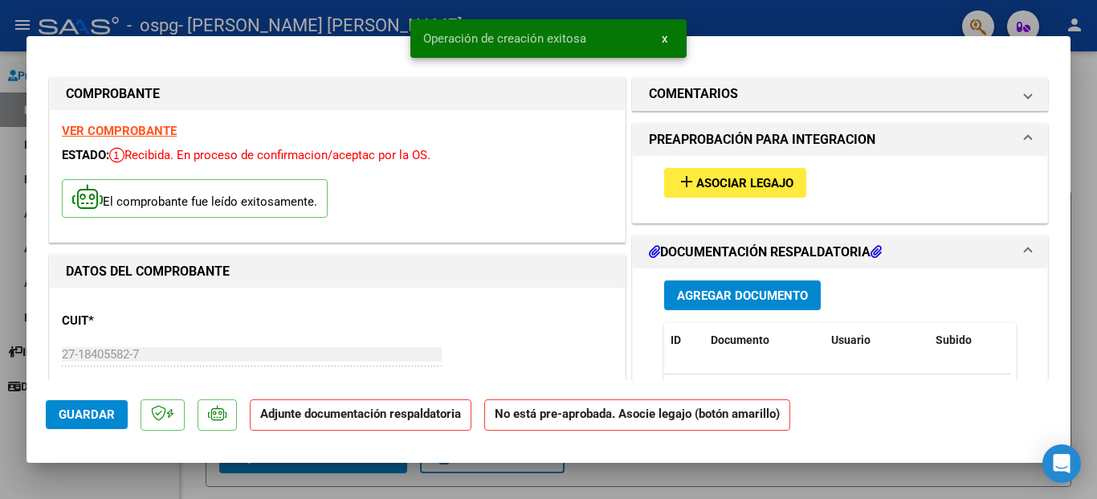
click at [769, 184] on span "Asociar Legajo" at bounding box center [744, 183] width 97 height 14
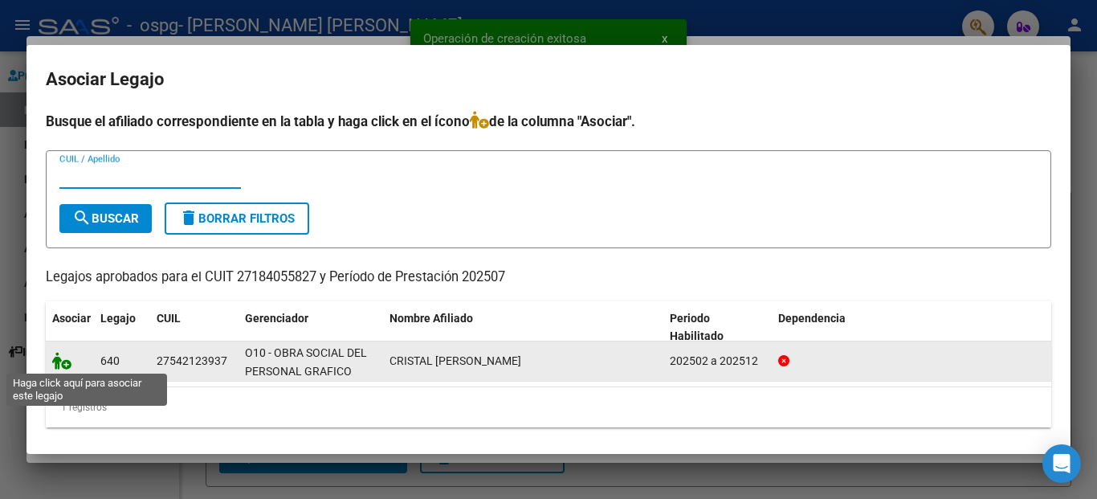
click at [64, 365] on icon at bounding box center [61, 361] width 19 height 18
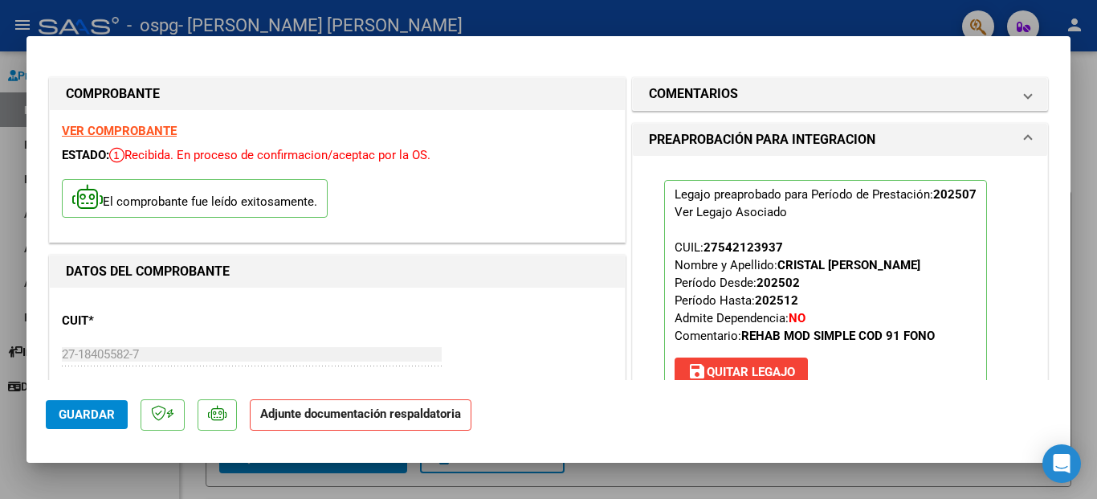
scroll to position [161, 0]
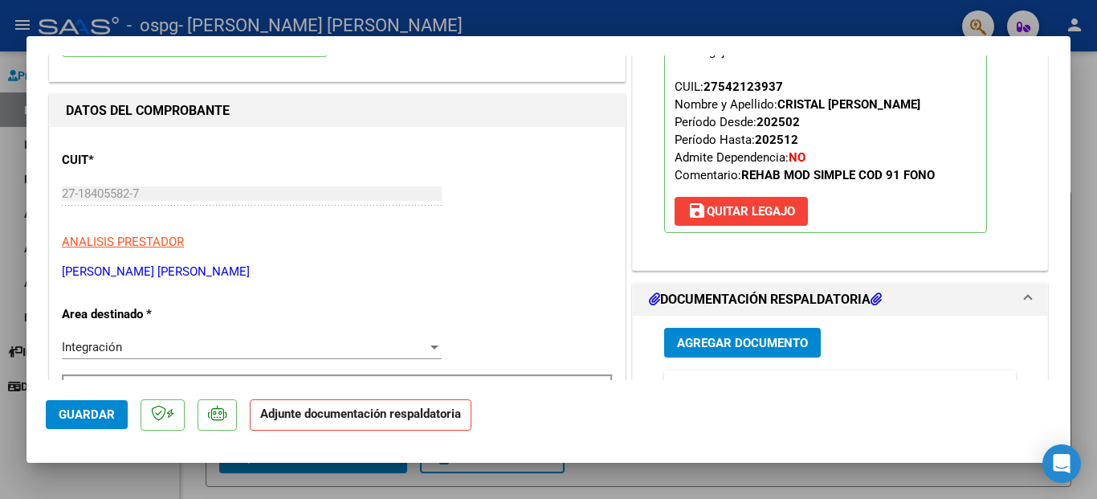
click at [738, 342] on span "Agregar Documento" at bounding box center [742, 343] width 131 height 14
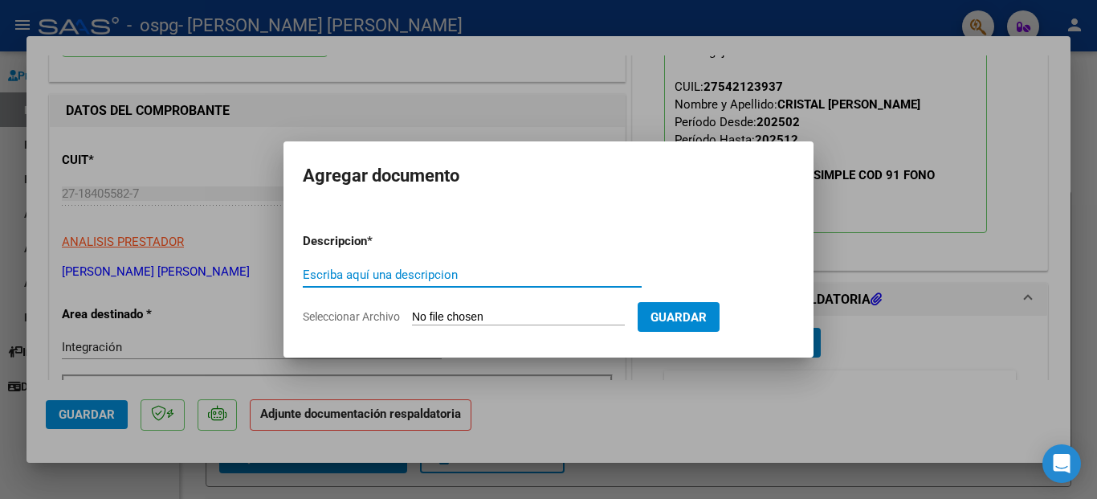
click at [398, 276] on input "Escriba aquí una descripcion" at bounding box center [472, 274] width 339 height 14
type input "PLANILLA DE ASISTENCIA"
click at [492, 312] on input "Seleccionar Archivo" at bounding box center [518, 317] width 213 height 15
type input "C:\fakepath\planilla de asistencia Julio 2025 Cristal Luisana .pdf"
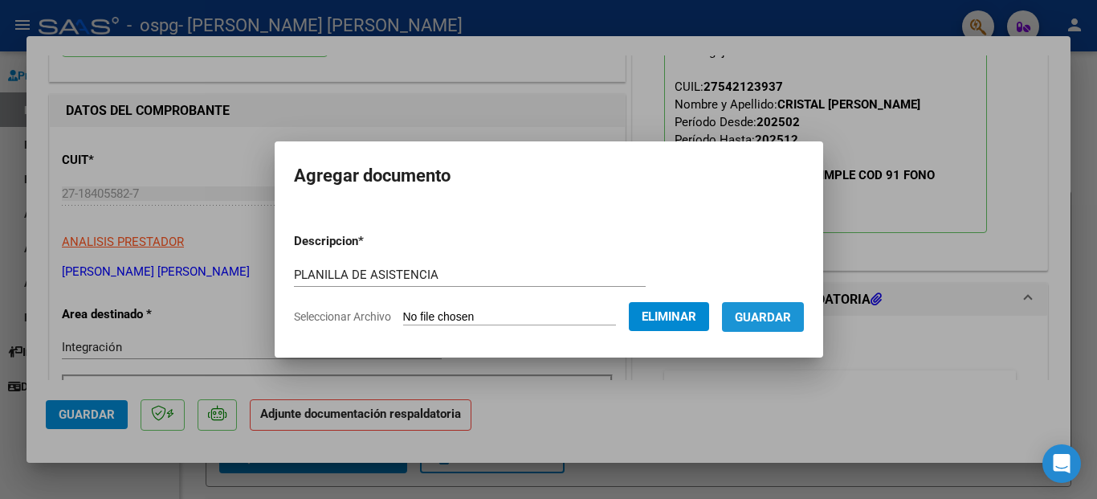
click at [765, 311] on span "Guardar" at bounding box center [763, 317] width 56 height 14
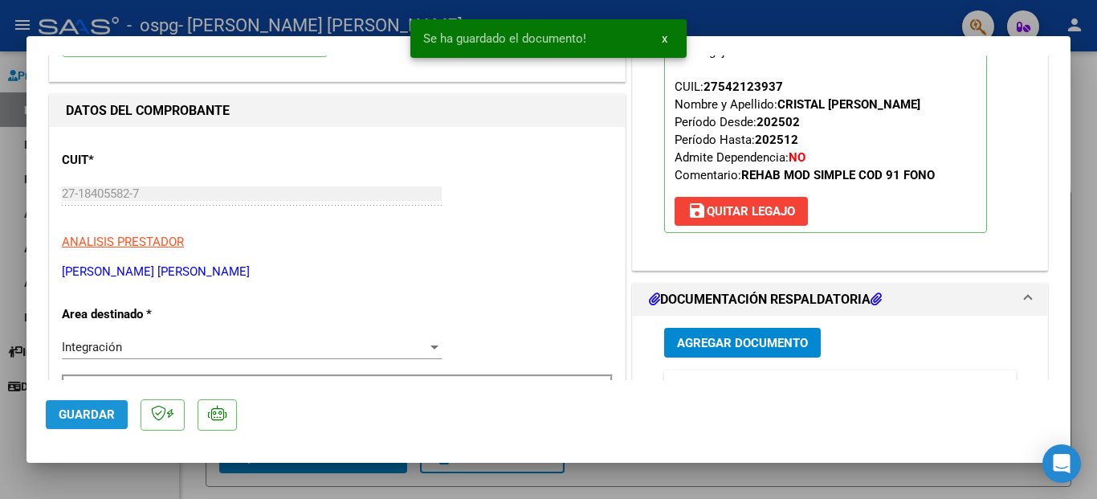
click at [88, 410] on span "Guardar" at bounding box center [87, 414] width 56 height 14
click at [500, 483] on div at bounding box center [548, 249] width 1097 height 499
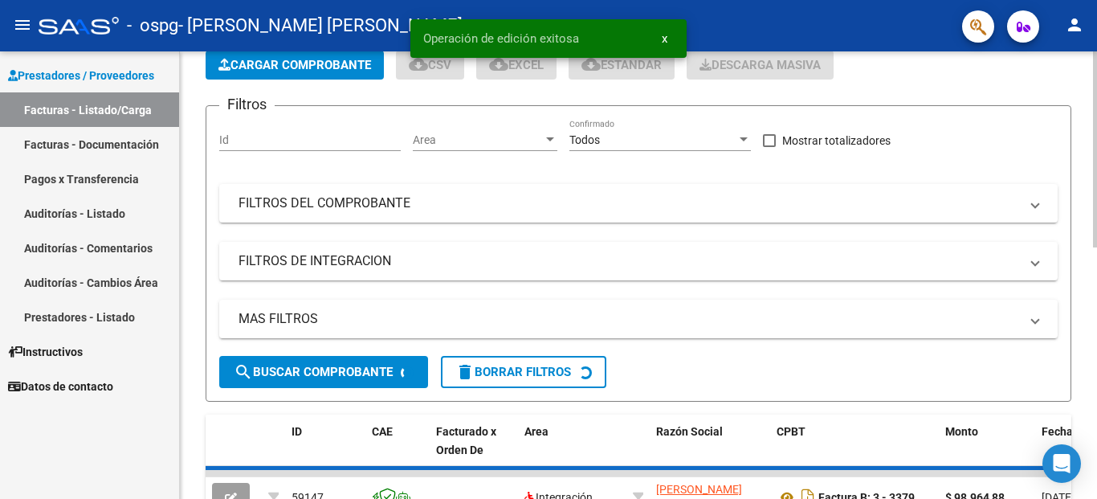
scroll to position [241, 0]
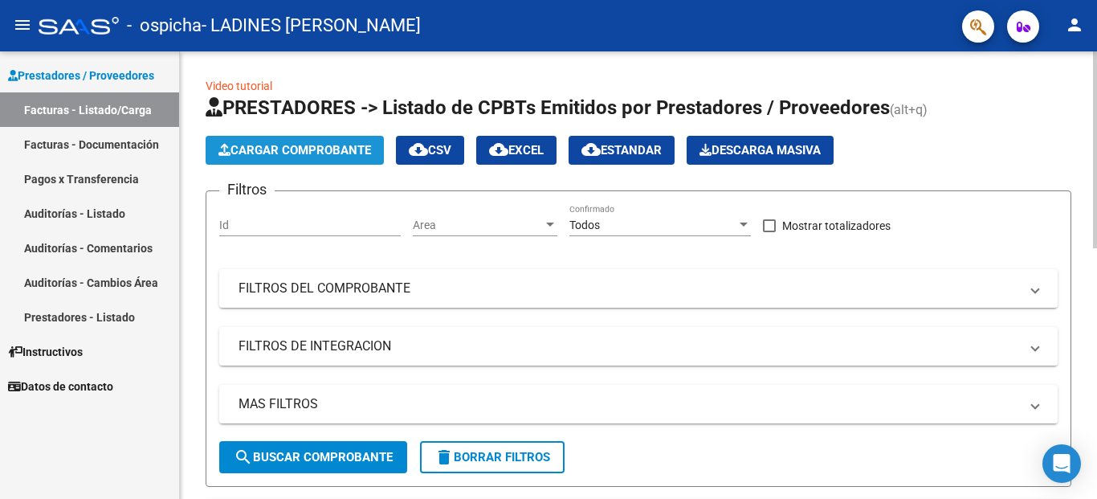
click at [271, 149] on span "Cargar Comprobante" at bounding box center [294, 150] width 153 height 14
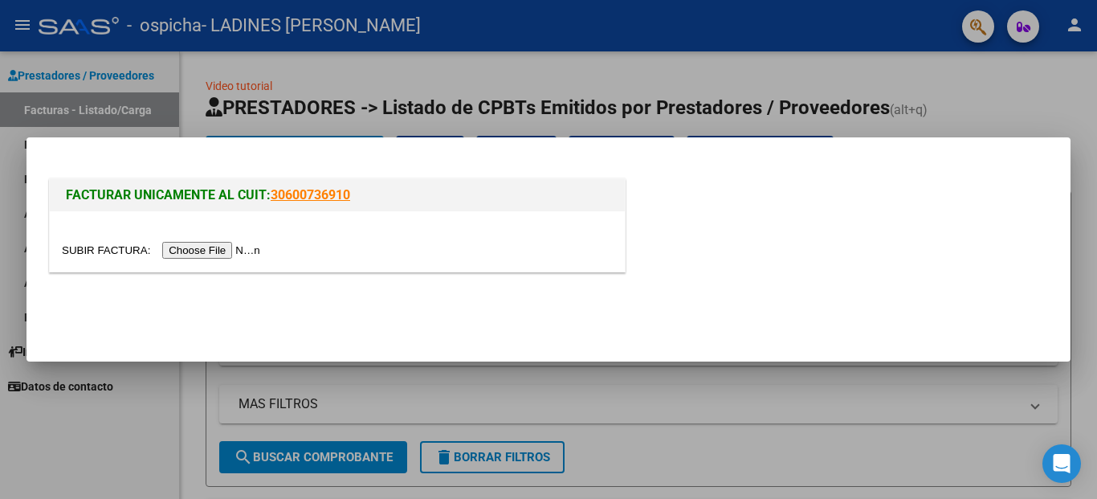
click at [210, 255] on input "file" at bounding box center [163, 250] width 203 height 17
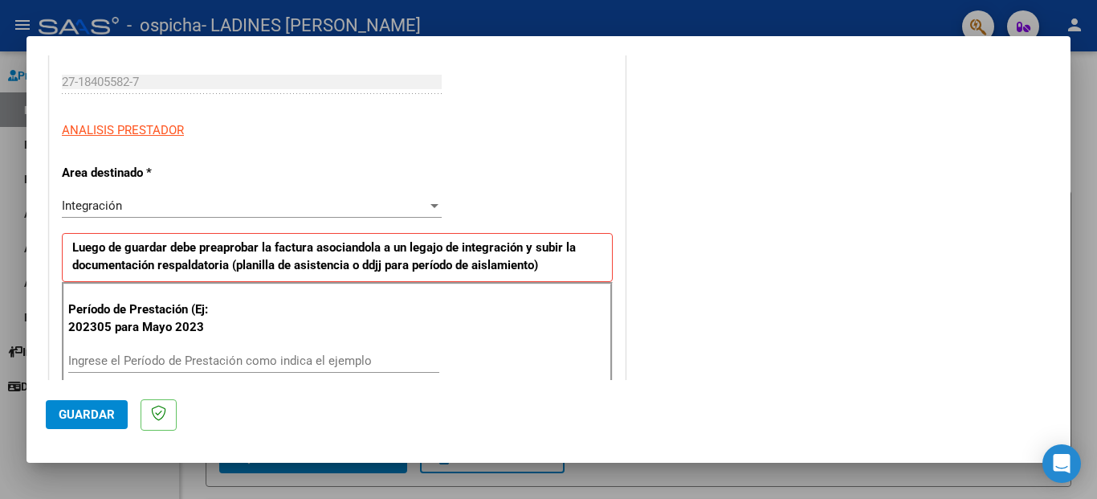
scroll to position [321, 0]
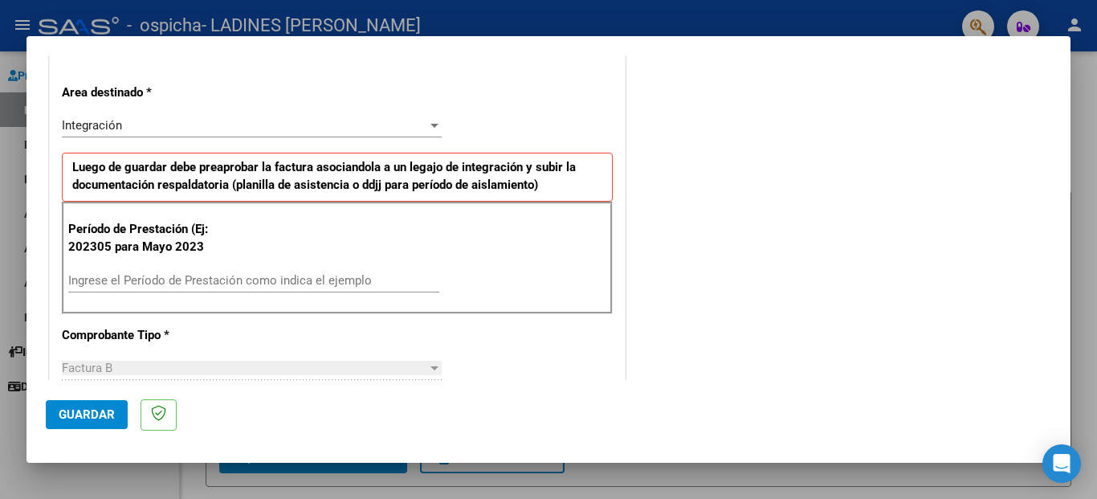
click at [247, 286] on input "Ingrese el Período de Prestación como indica el ejemplo" at bounding box center [253, 280] width 371 height 14
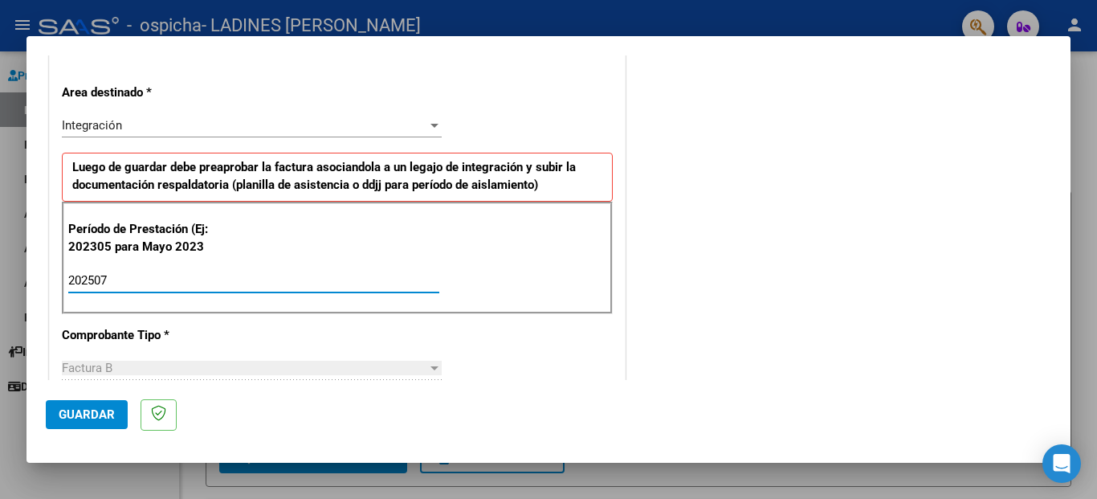
type input "202507"
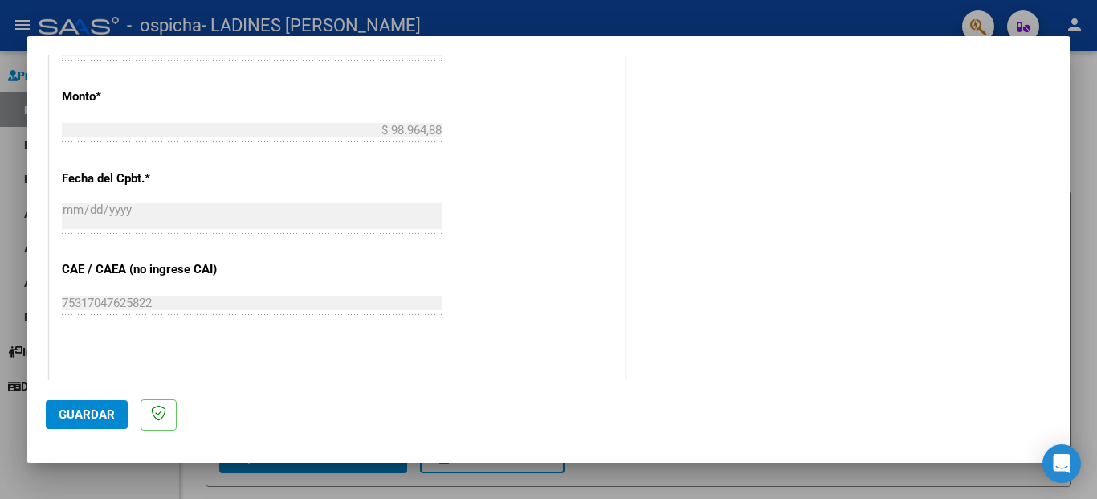
scroll to position [884, 0]
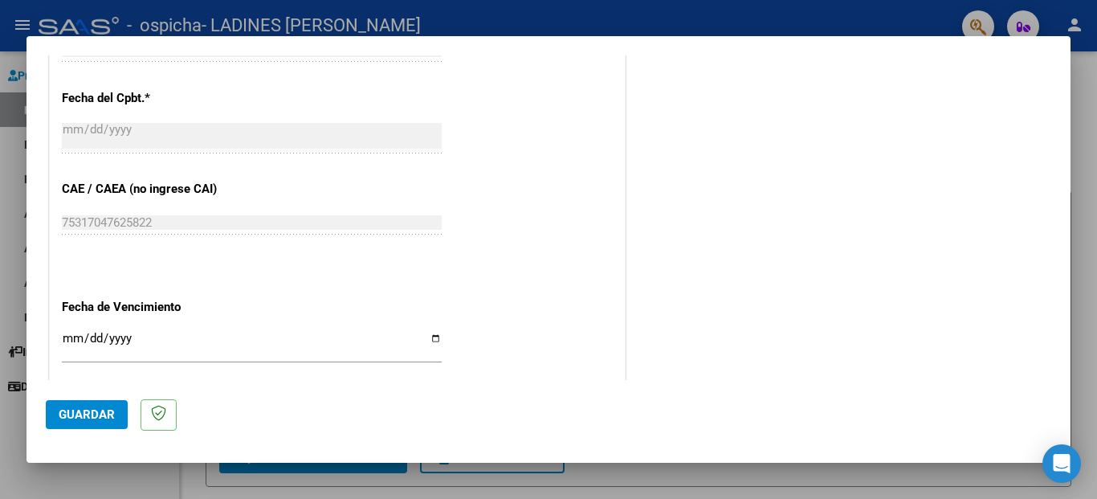
click at [435, 335] on input "Ingresar la fecha" at bounding box center [252, 345] width 380 height 26
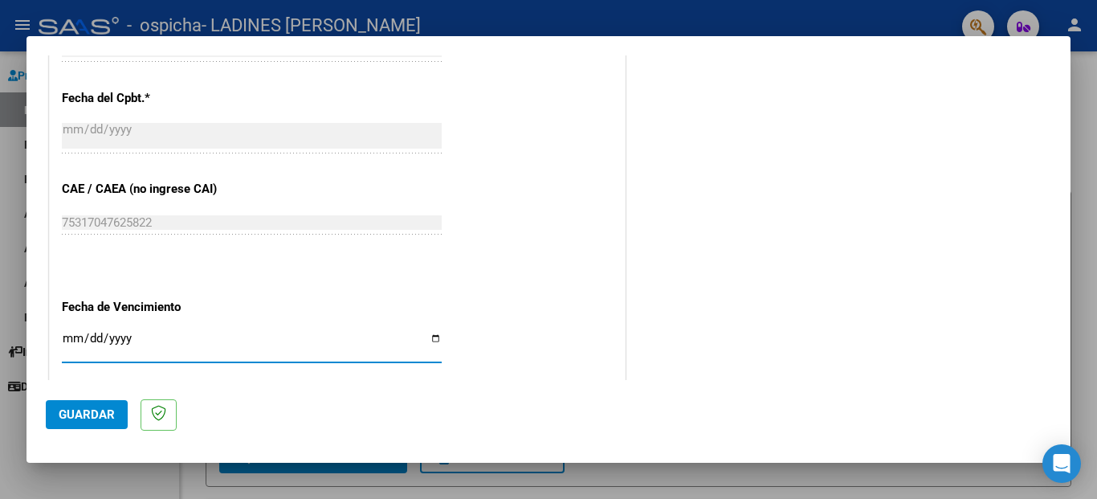
type input "[DATE]"
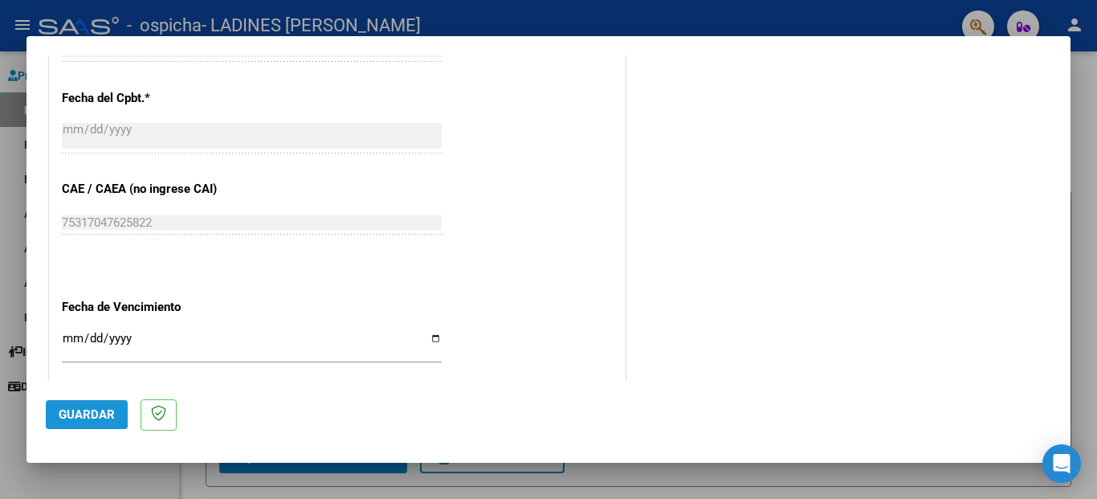
click at [105, 415] on span "Guardar" at bounding box center [87, 414] width 56 height 14
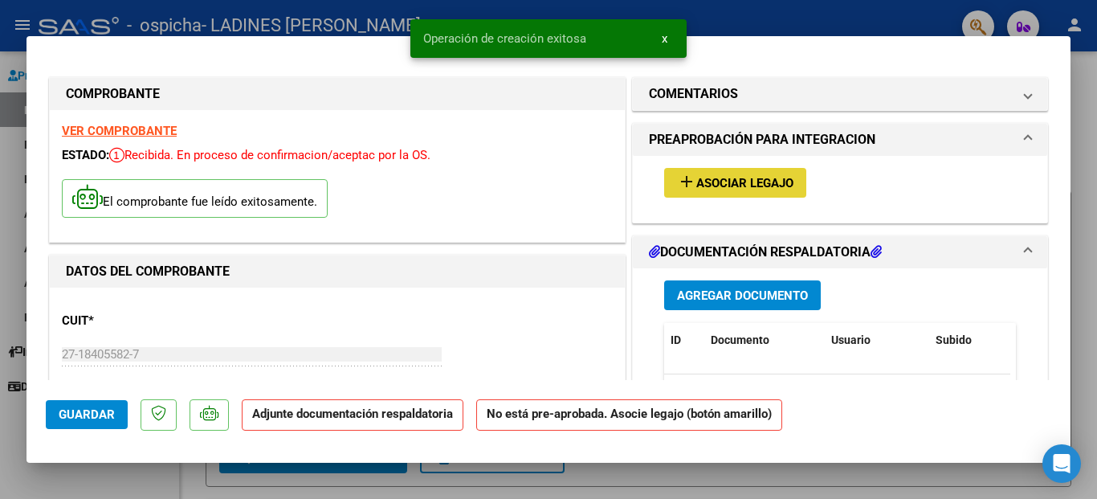
click at [740, 176] on span "Asociar Legajo" at bounding box center [744, 183] width 97 height 14
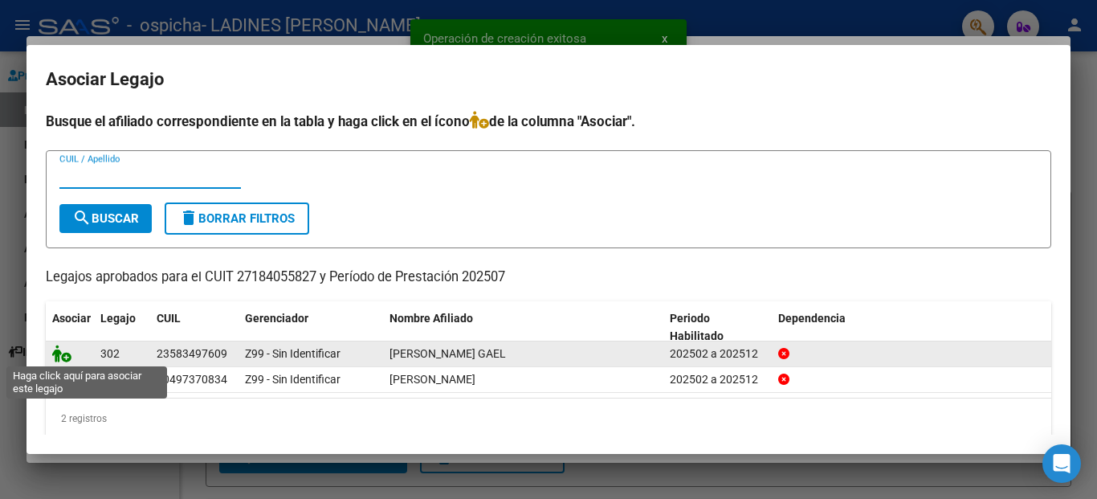
click at [59, 356] on icon at bounding box center [61, 354] width 19 height 18
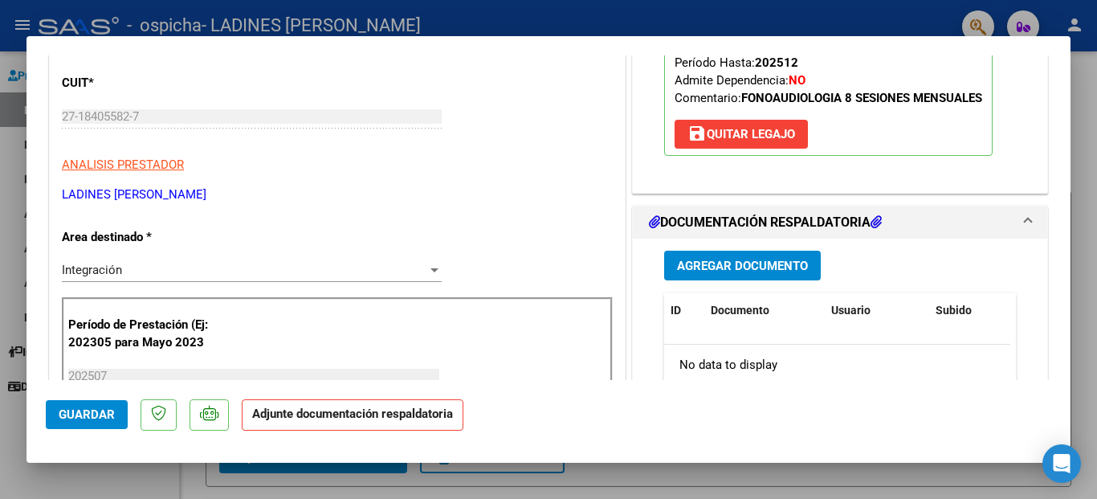
scroll to position [241, 0]
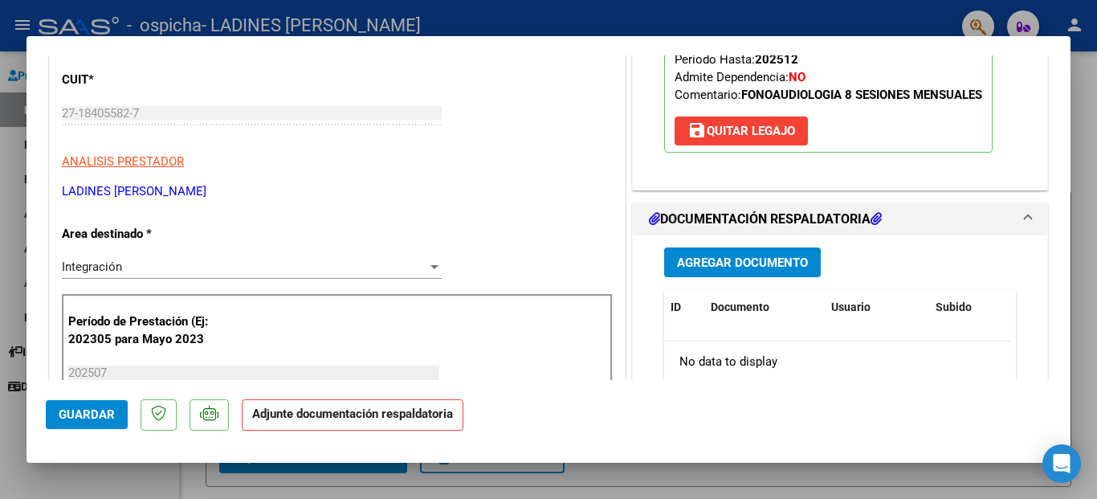
click at [680, 265] on span "Agregar Documento" at bounding box center [742, 262] width 131 height 14
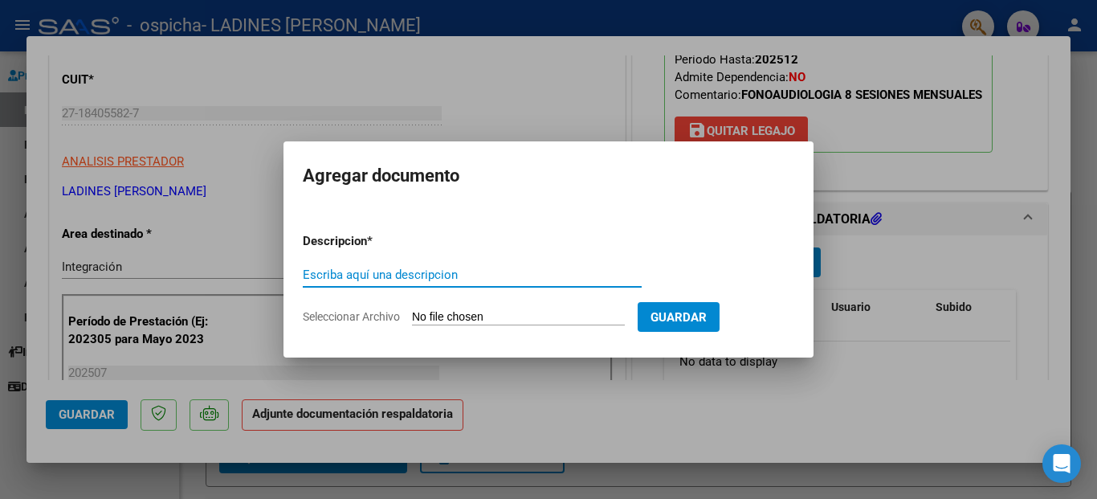
click at [447, 280] on input "Escriba aquí una descripcion" at bounding box center [472, 274] width 339 height 14
type input "PLANILLA DE ASISTENCIA"
click at [497, 315] on input "Seleccionar Archivo" at bounding box center [518, 317] width 213 height 15
type input "C:\fakepath\planilla de asistencia [DATE] [PERSON_NAME] .pdf"
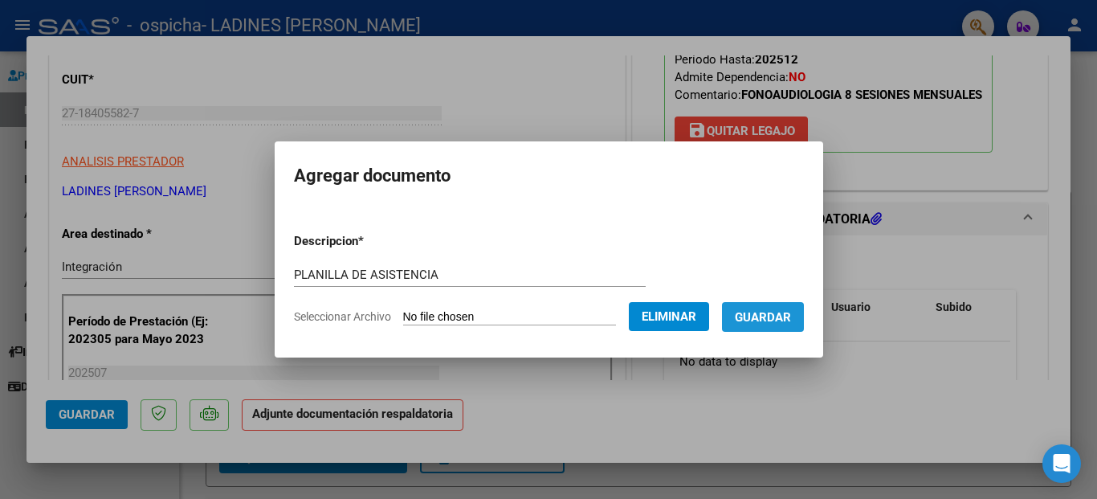
click at [756, 312] on span "Guardar" at bounding box center [763, 317] width 56 height 14
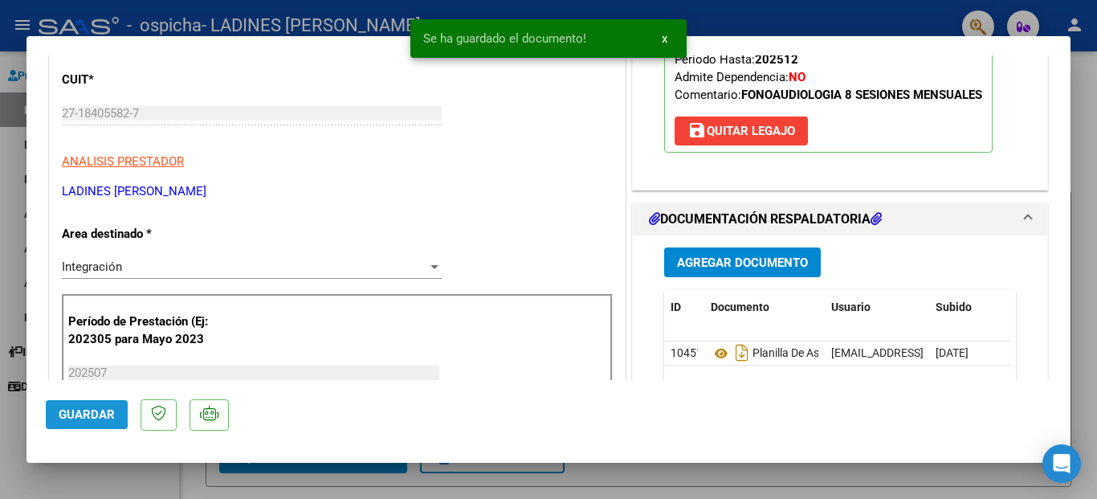
click at [86, 418] on span "Guardar" at bounding box center [87, 414] width 56 height 14
click at [406, 488] on div at bounding box center [548, 249] width 1097 height 499
type input "$ 0,00"
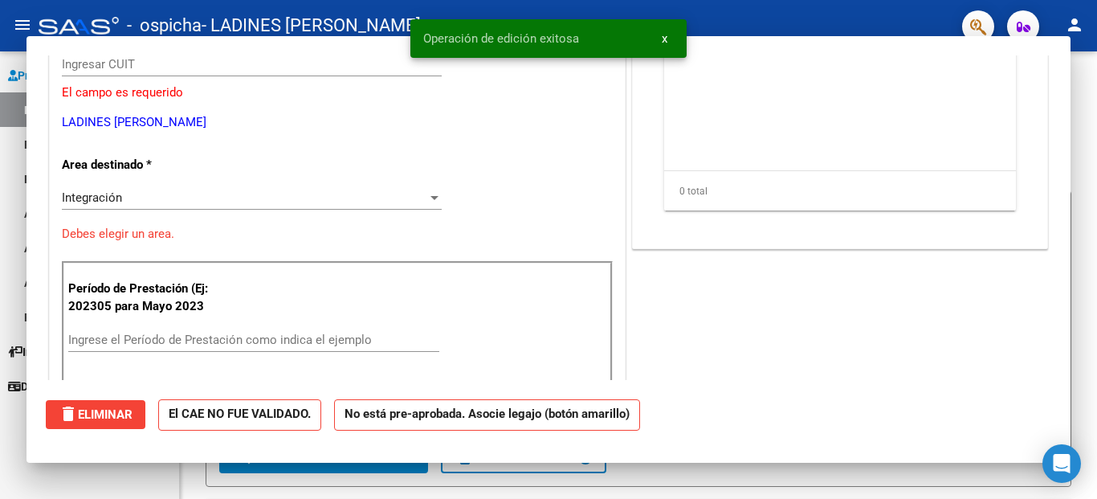
scroll to position [0, 0]
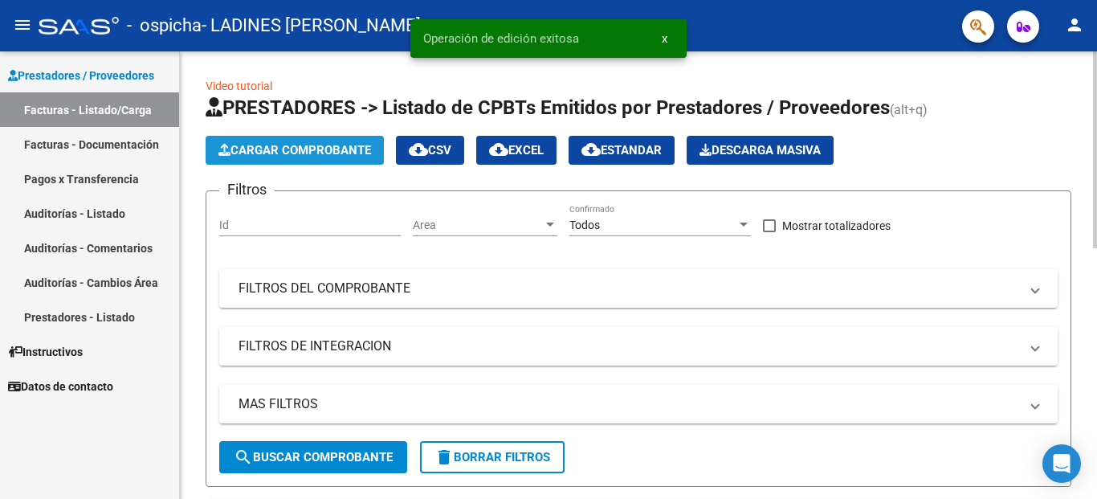
click at [283, 145] on span "Cargar Comprobante" at bounding box center [294, 150] width 153 height 14
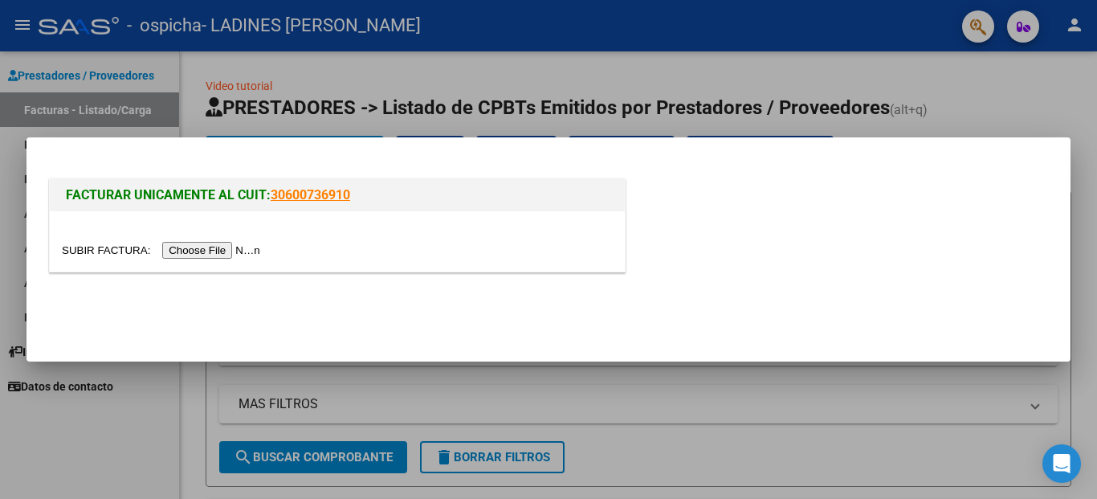
click at [240, 252] on input "file" at bounding box center [163, 250] width 203 height 17
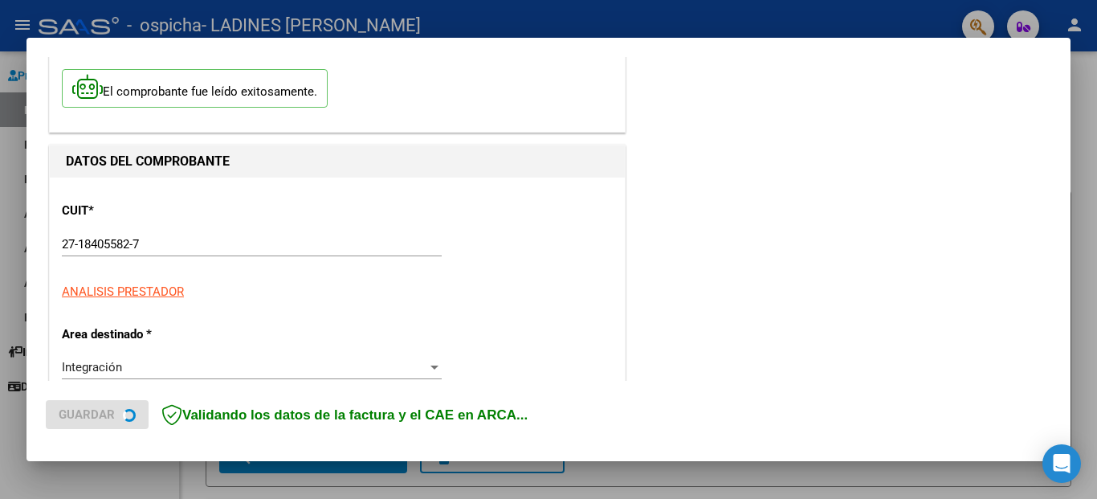
scroll to position [241, 0]
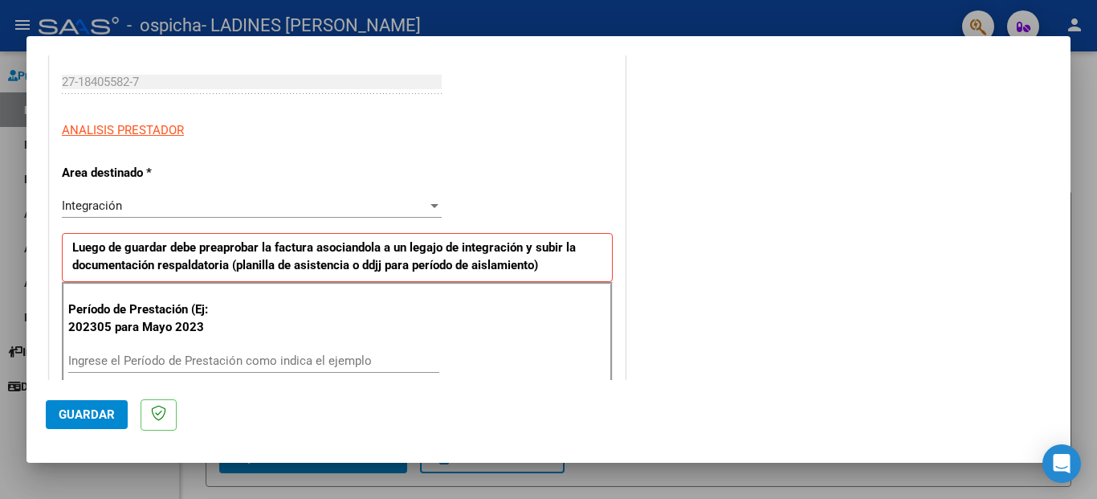
click at [235, 362] on input "Ingrese el Período de Prestación como indica el ejemplo" at bounding box center [253, 360] width 371 height 14
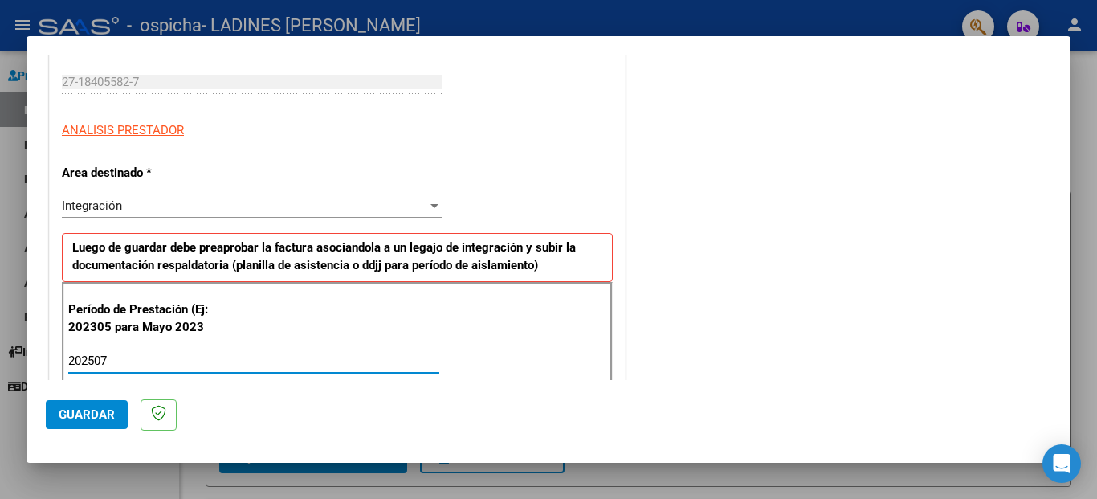
type input "202507"
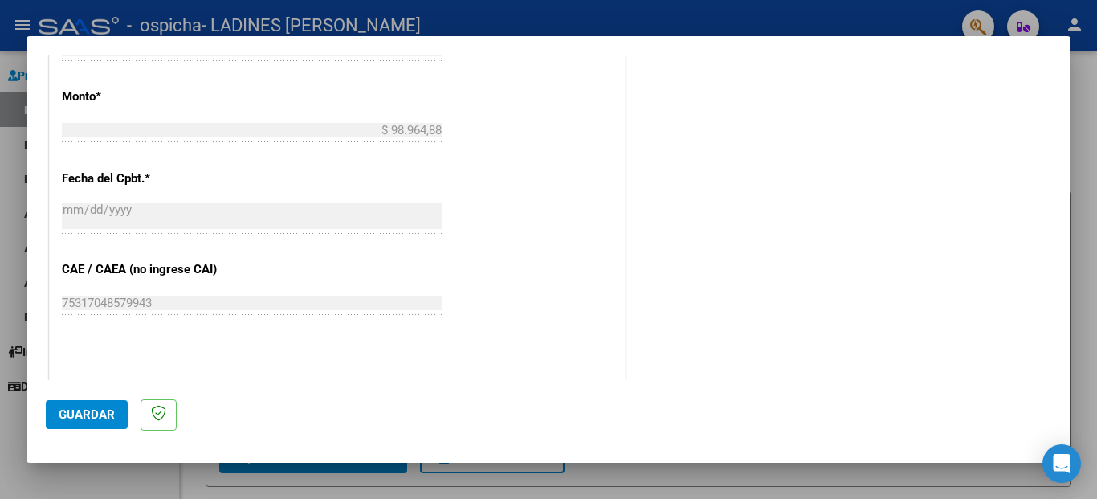
scroll to position [964, 0]
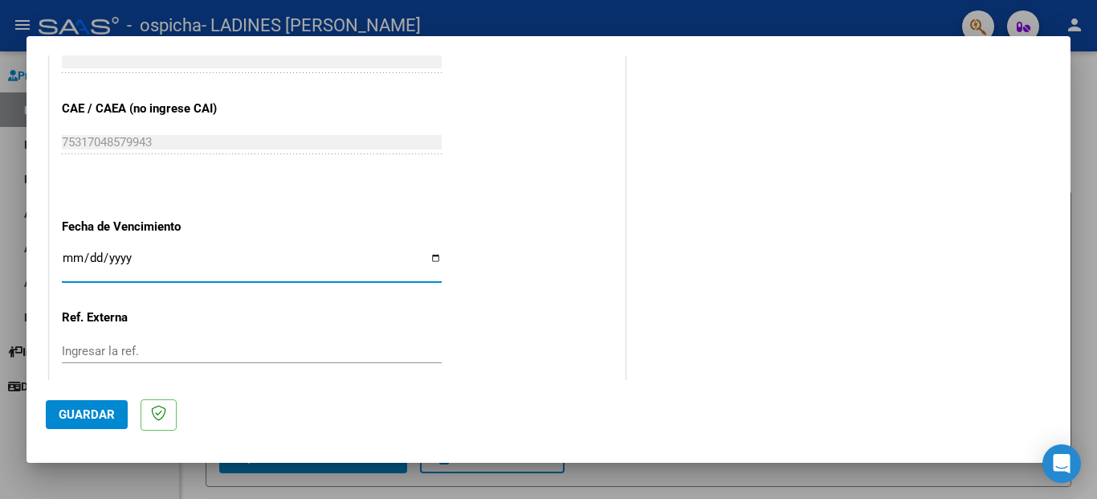
click at [427, 251] on input "Ingresar la fecha" at bounding box center [252, 264] width 380 height 26
type input "[DATE]"
click at [81, 418] on span "Guardar" at bounding box center [87, 414] width 56 height 14
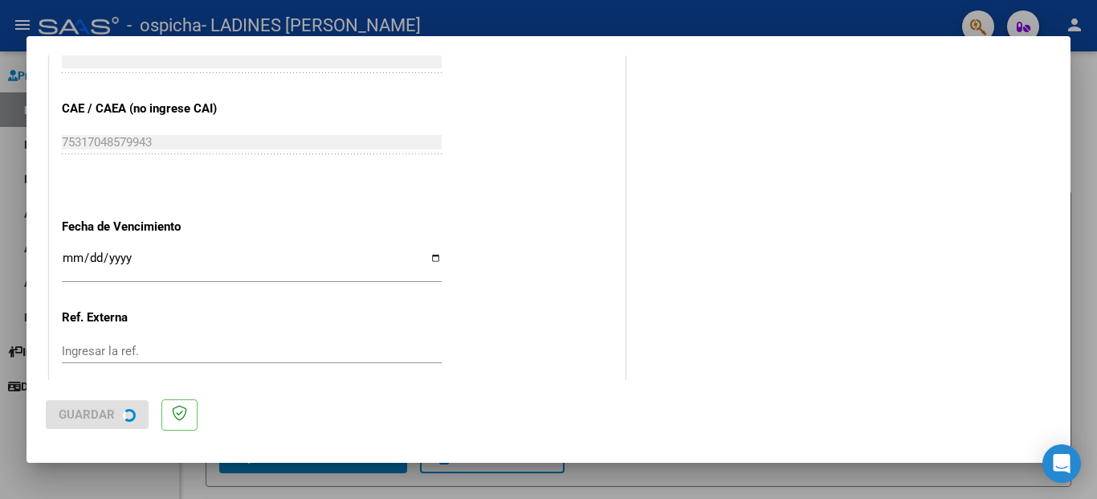
scroll to position [0, 0]
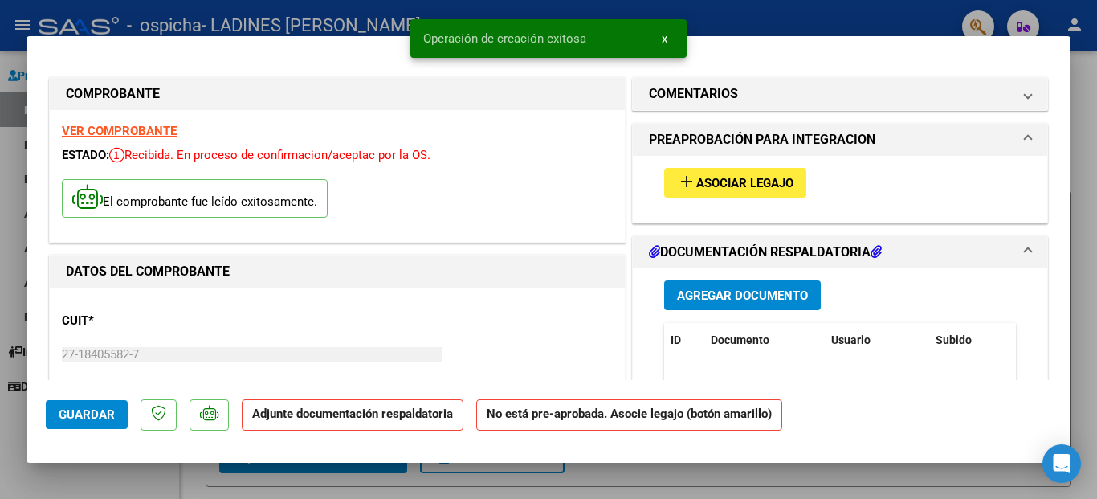
click at [737, 184] on span "Asociar Legajo" at bounding box center [744, 183] width 97 height 14
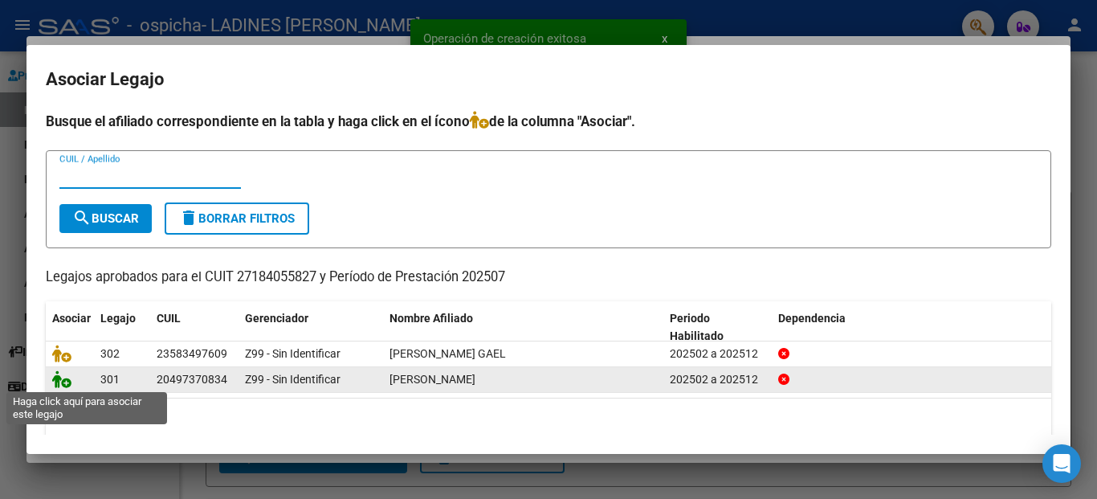
click at [67, 383] on icon at bounding box center [61, 379] width 19 height 18
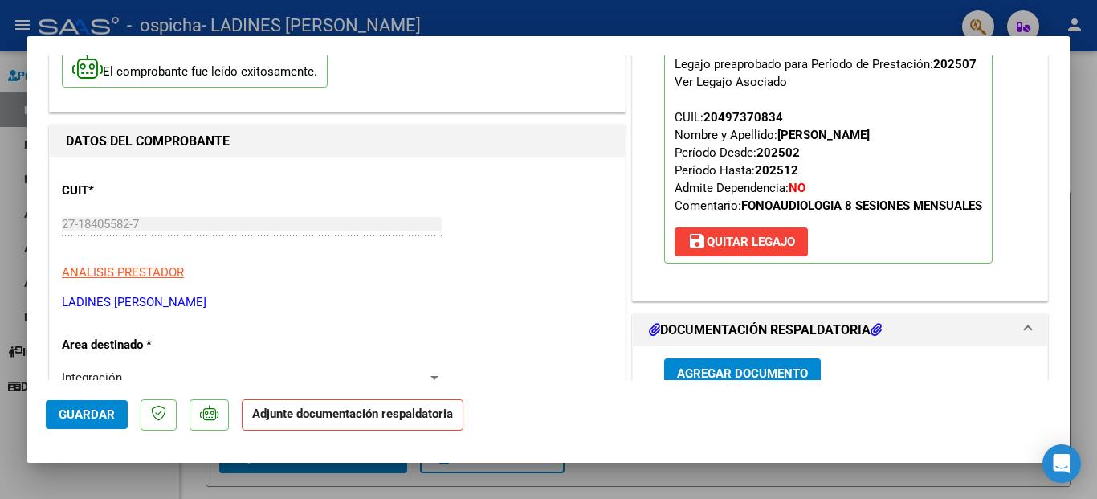
scroll to position [161, 0]
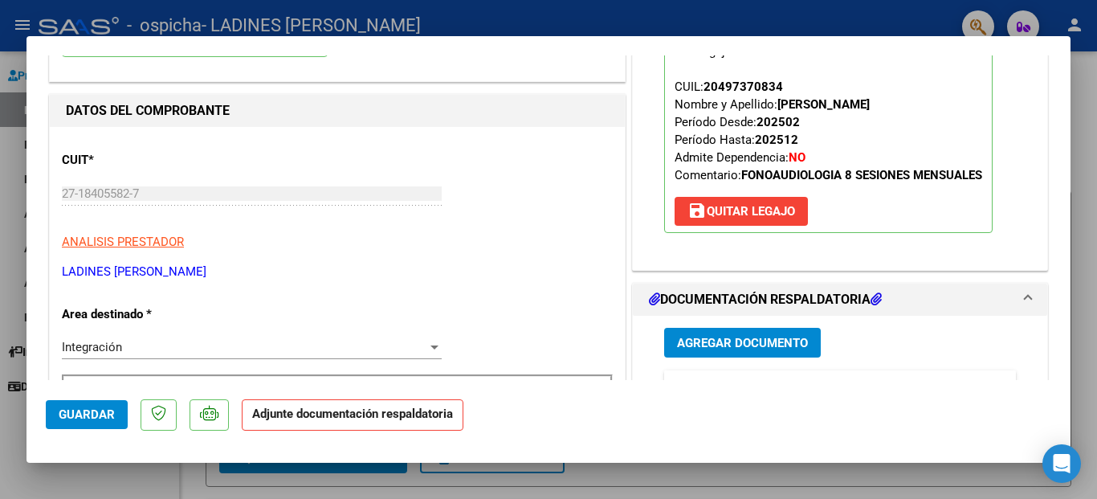
click at [715, 340] on span "Agregar Documento" at bounding box center [742, 343] width 131 height 14
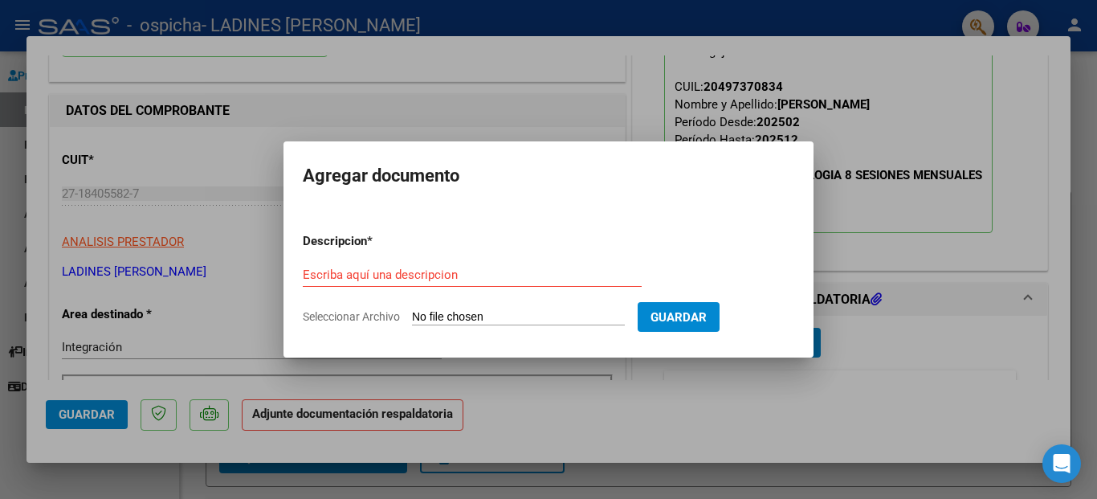
click at [400, 282] on div "Escriba aquí una descripcion" at bounding box center [472, 275] width 339 height 24
click at [427, 277] on input "Escriba aquí una descripcion" at bounding box center [472, 274] width 339 height 14
type input "PLANILLA DE ASISTENCIA"
click at [464, 308] on form "Descripcion * PLANILLA DE ASISTENCIA Escriba aquí una descripcion Seleccionar A…" at bounding box center [549, 278] width 492 height 117
click at [426, 312] on input "Seleccionar Archivo" at bounding box center [518, 317] width 213 height 15
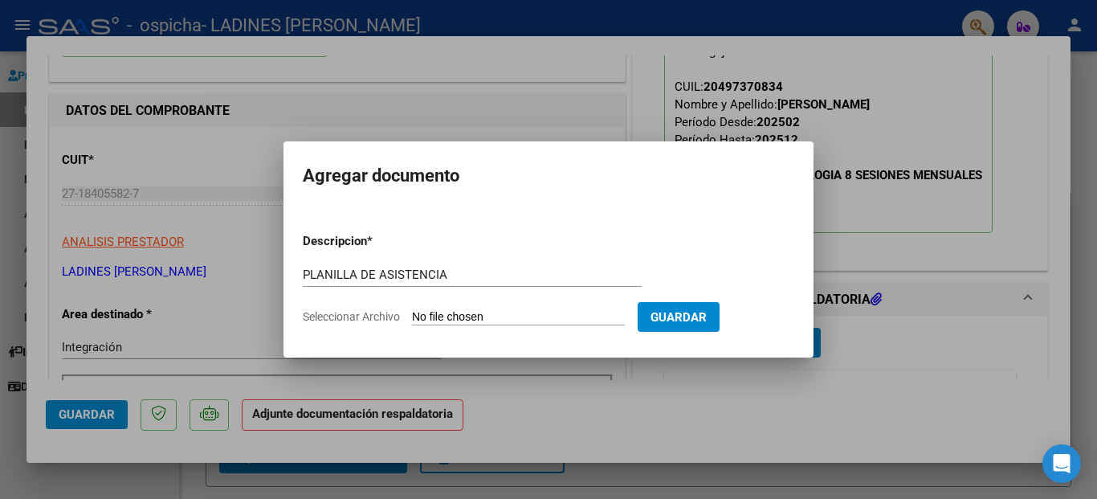
type input "C:\fakepath\planilla de asistencia [DATE] [PERSON_NAME] .pdf"
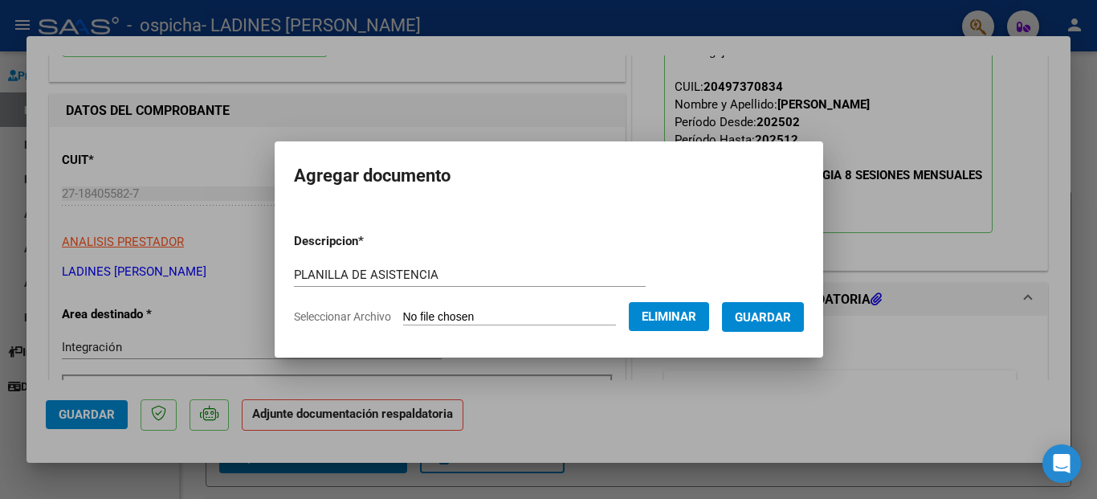
click at [778, 316] on span "Guardar" at bounding box center [763, 317] width 56 height 14
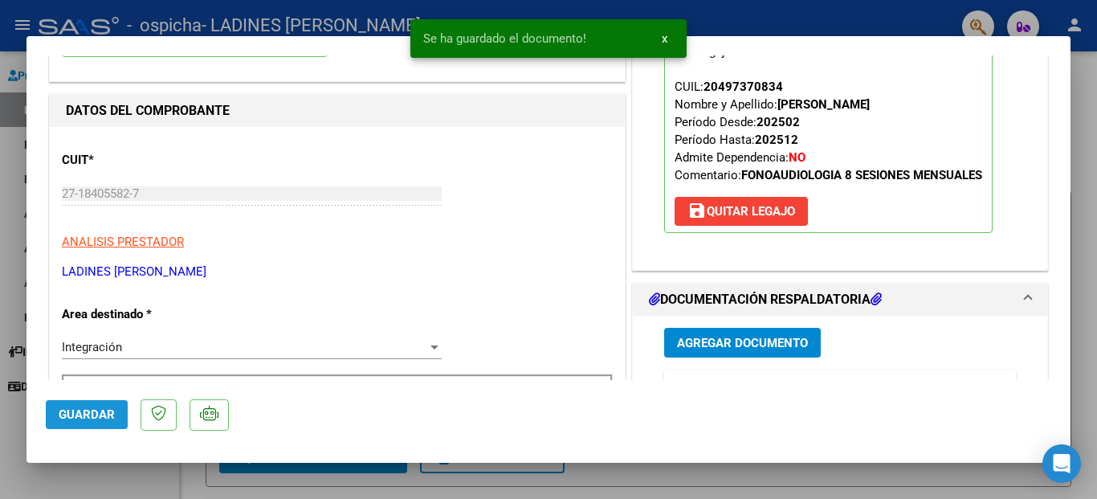
click at [74, 415] on span "Guardar" at bounding box center [87, 414] width 56 height 14
click at [577, 492] on div at bounding box center [548, 249] width 1097 height 499
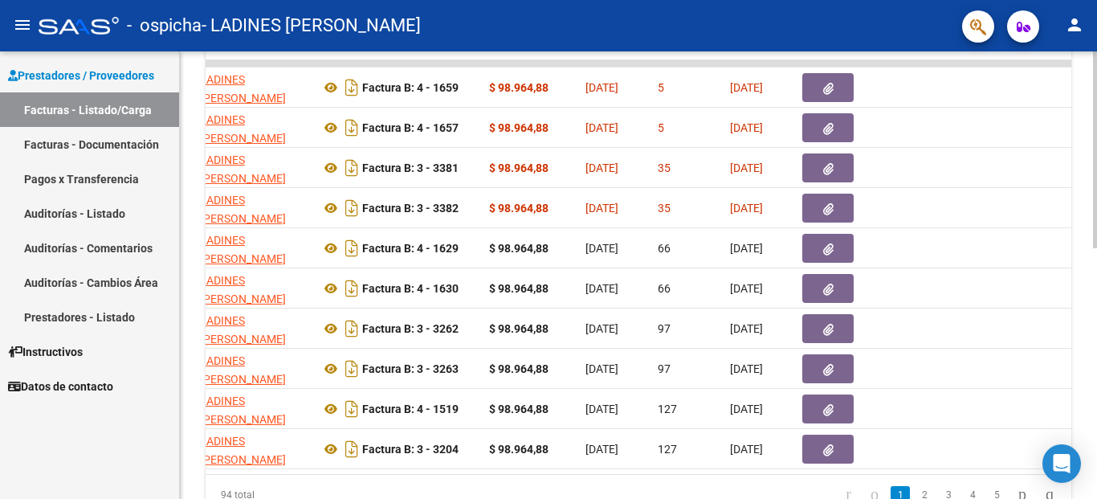
scroll to position [0, 0]
